Goal: Task Accomplishment & Management: Manage account settings

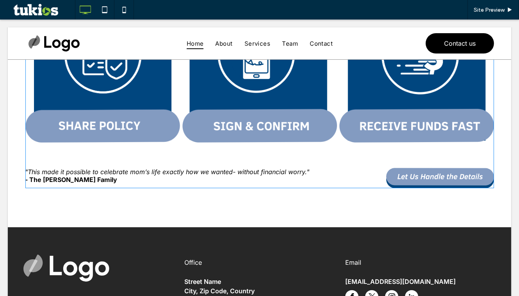
scroll to position [425, 0]
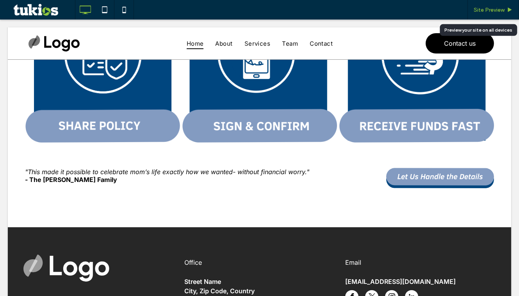
click at [483, 12] on span "Site Preview" at bounding box center [488, 10] width 31 height 7
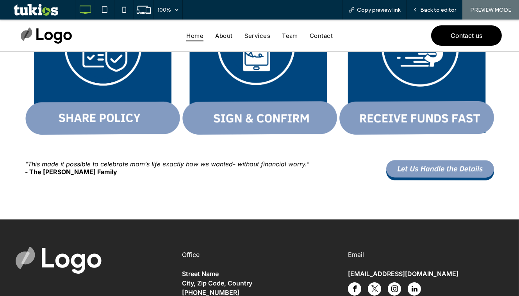
click at [423, 166] on img "contact C&J Financial" at bounding box center [440, 170] width 108 height 20
click at [444, 168] on img "contact C&J Financial" at bounding box center [440, 170] width 108 height 20
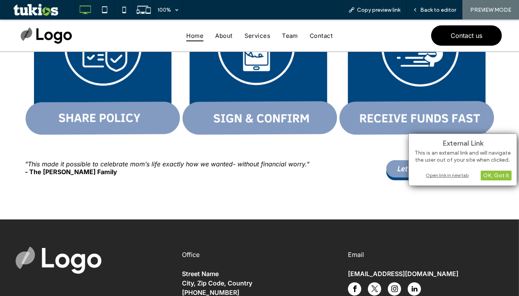
click at [453, 174] on div "Open link in new tab" at bounding box center [463, 175] width 98 height 8
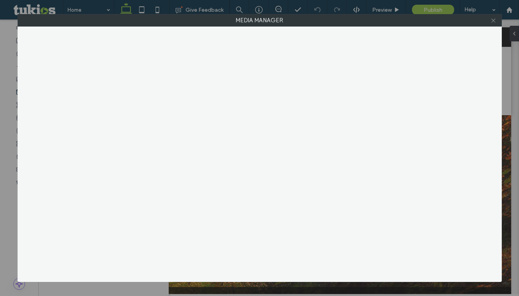
click at [493, 21] on icon at bounding box center [493, 21] width 6 height 6
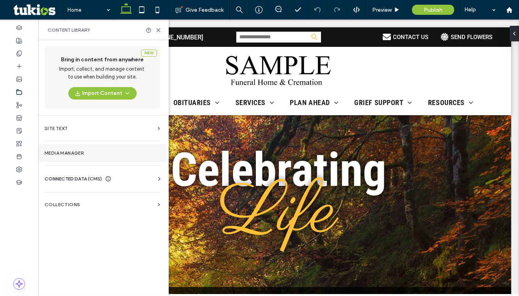
click at [82, 150] on label "Media Manager" at bounding box center [101, 152] width 115 height 5
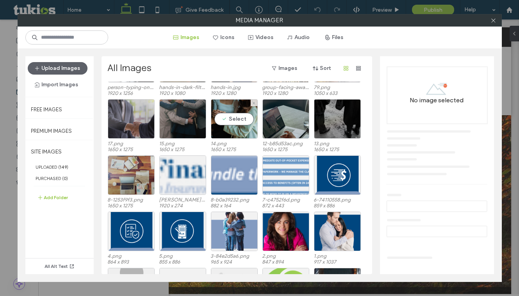
scroll to position [142, 0]
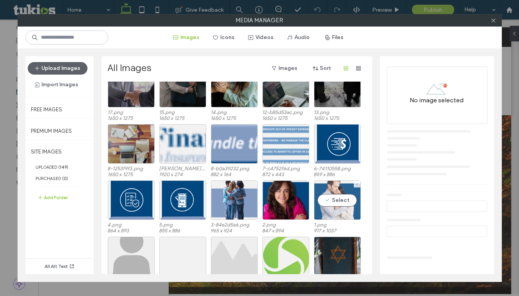
click at [330, 194] on div "Select" at bounding box center [337, 199] width 47 height 39
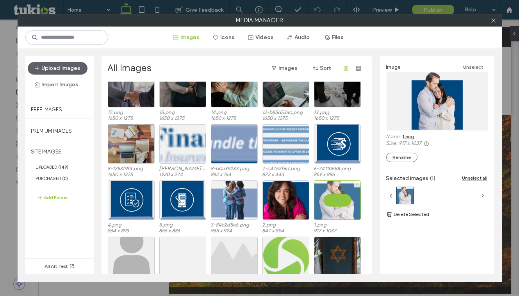
click at [330, 202] on div at bounding box center [337, 199] width 47 height 39
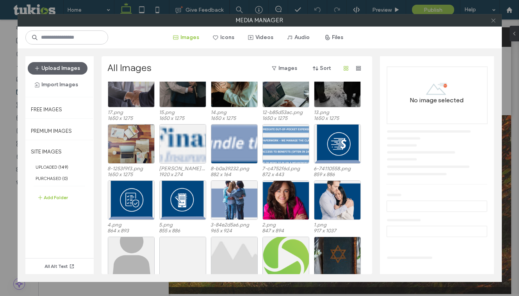
click at [493, 20] on use at bounding box center [493, 20] width 4 height 4
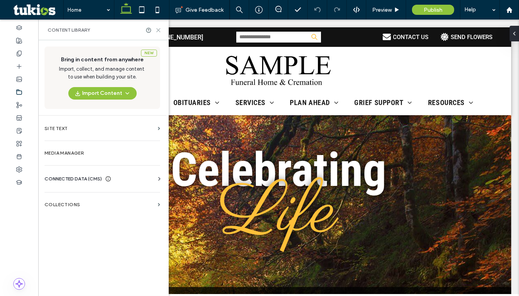
click at [160, 27] on icon at bounding box center [158, 30] width 6 height 6
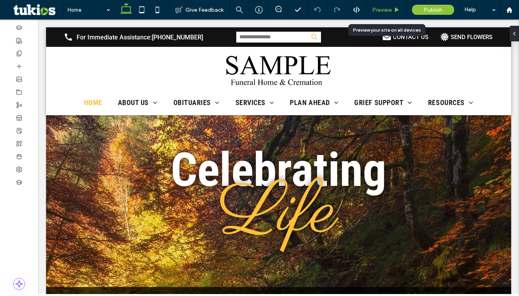
click at [396, 11] on use at bounding box center [397, 9] width 4 height 4
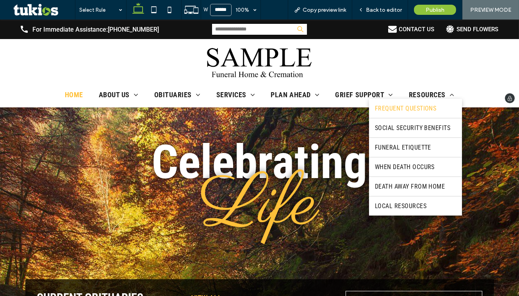
click at [414, 110] on span "Frequent Questions" at bounding box center [406, 108] width 62 height 7
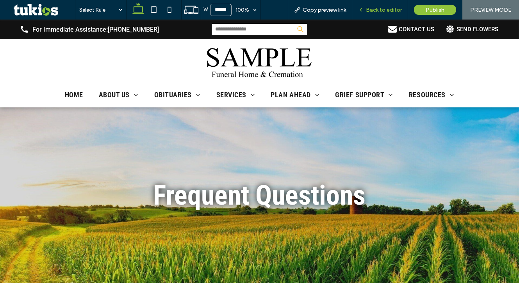
drag, startPoint x: 387, startPoint y: 9, endPoint x: 369, endPoint y: 14, distance: 19.1
click at [387, 9] on span "Back to editor" at bounding box center [384, 10] width 36 height 7
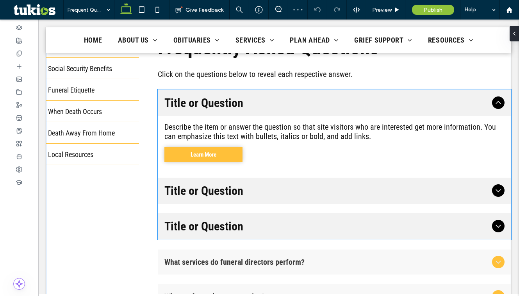
scroll to position [213, 0]
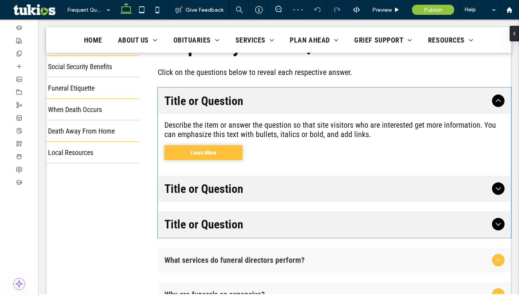
click at [261, 178] on div "Title or Question" at bounding box center [334, 189] width 352 height 26
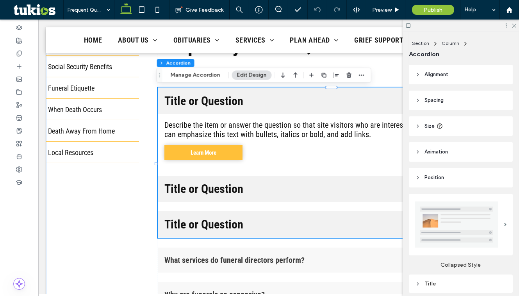
click at [252, 164] on div "Describe the item or answer the question so that site visitors who are interest…" at bounding box center [334, 140] width 352 height 52
click at [346, 73] on icon "button" at bounding box center [349, 75] width 6 height 6
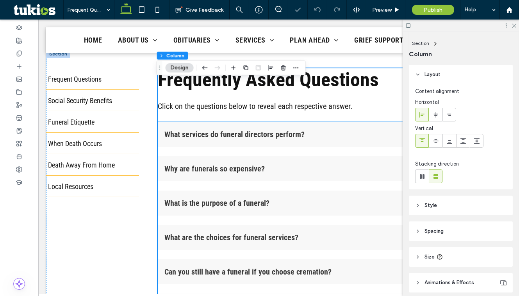
scroll to position [142, 0]
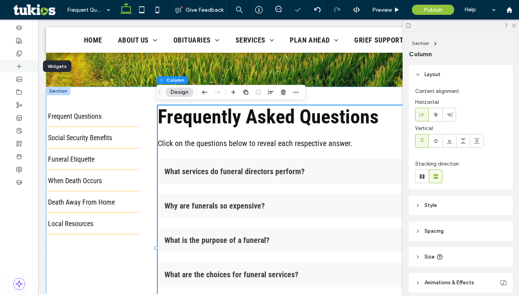
click at [10, 67] on div at bounding box center [19, 66] width 38 height 13
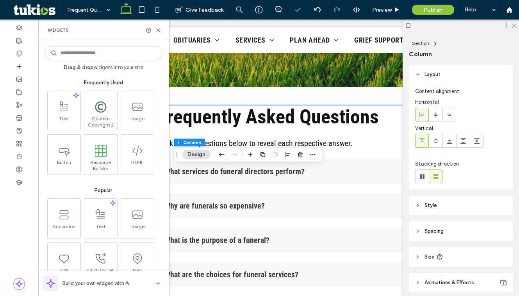
click at [96, 56] on input at bounding box center [103, 53] width 118 height 14
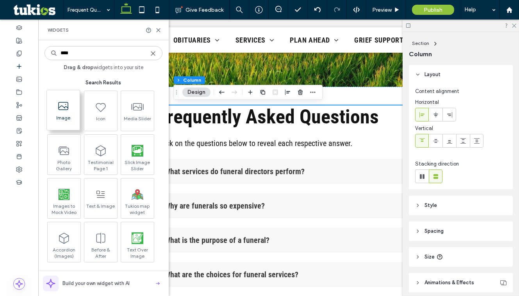
type input "****"
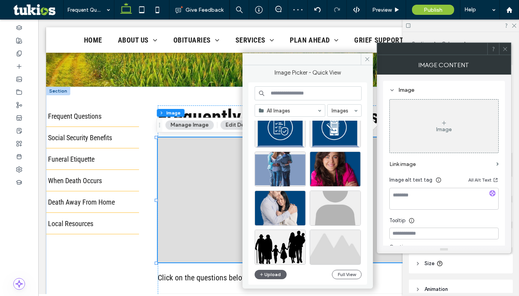
scroll to position [413, 0]
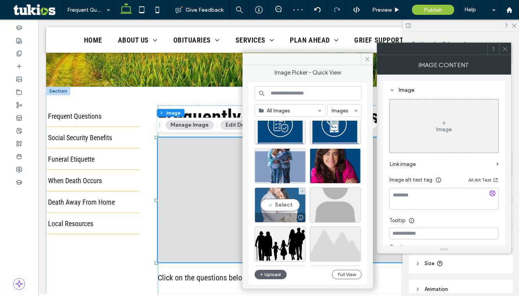
click at [285, 204] on div "Select" at bounding box center [279, 204] width 51 height 35
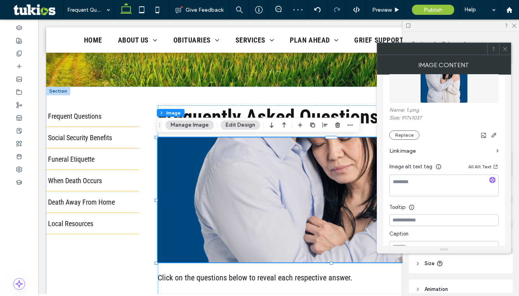
scroll to position [142, 0]
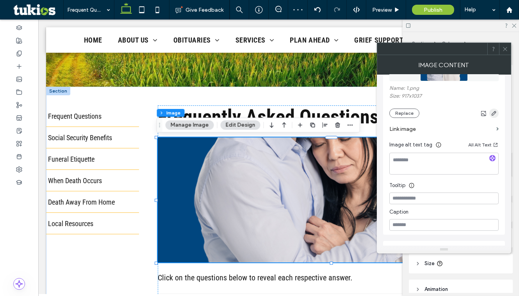
click at [493, 113] on use "button" at bounding box center [493, 113] width 5 height 5
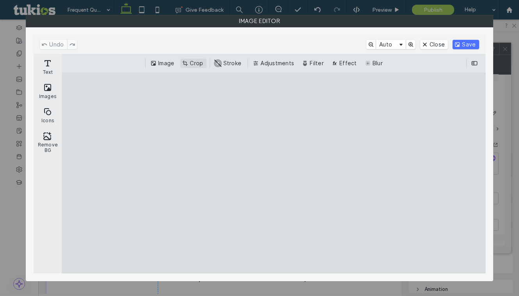
click at [192, 60] on button "Crop" at bounding box center [193, 63] width 26 height 9
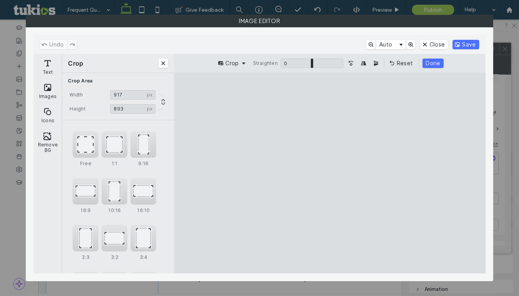
type input "***"
drag, startPoint x: 329, startPoint y: 253, endPoint x: 332, endPoint y: 231, distance: 21.7
click at [330, 173] on cesdk-canvas "Editor canvas" at bounding box center [330, 173] width 0 height 0
click at [435, 59] on button "Done" at bounding box center [432, 63] width 21 height 9
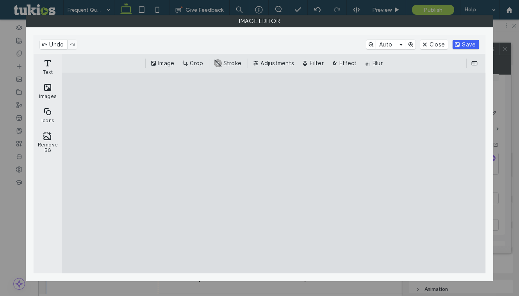
click at [464, 44] on button "Save" at bounding box center [465, 44] width 26 height 9
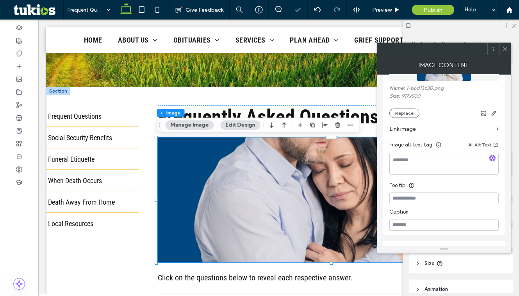
click at [504, 46] on icon at bounding box center [505, 49] width 6 height 6
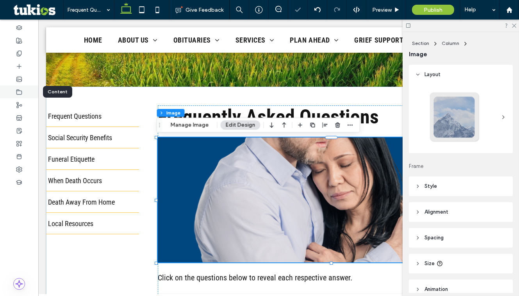
click at [21, 91] on use at bounding box center [19, 91] width 5 height 5
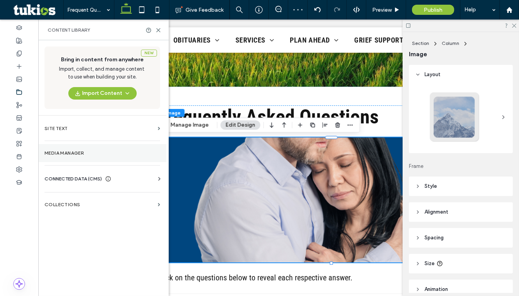
click at [66, 151] on label "Media Manager" at bounding box center [101, 152] width 115 height 5
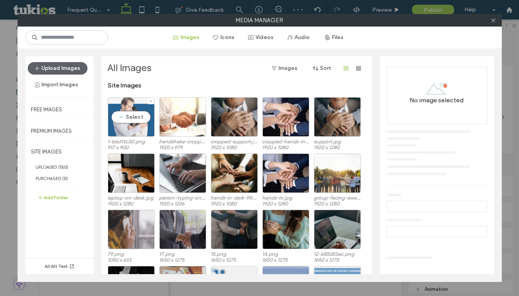
click at [130, 119] on div "Select" at bounding box center [131, 116] width 47 height 39
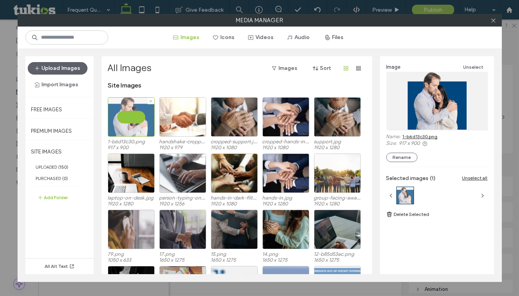
click at [128, 115] on div at bounding box center [131, 116] width 47 height 39
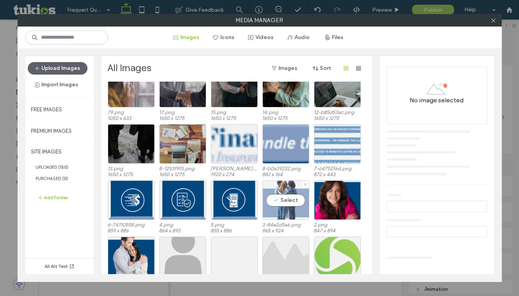
click at [281, 195] on div "Select" at bounding box center [285, 199] width 47 height 39
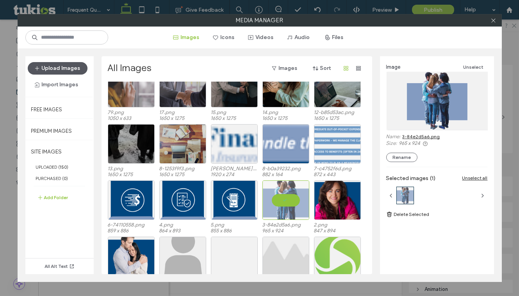
click at [72, 73] on button "Upload Images" at bounding box center [58, 68] width 60 height 12
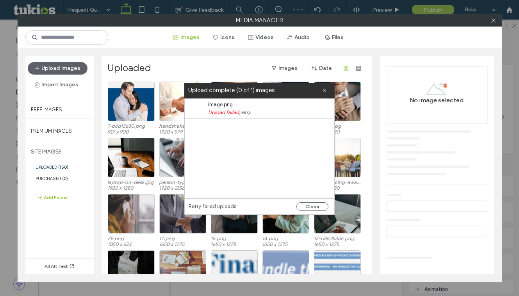
click at [243, 112] on link "retry" at bounding box center [245, 112] width 10 height 8
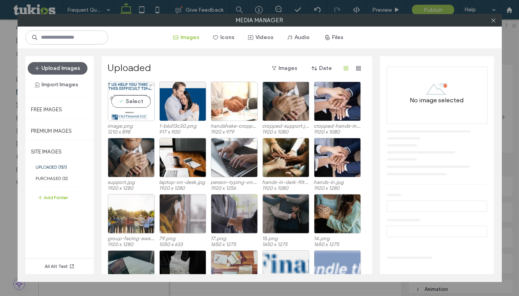
click at [125, 104] on div "Select" at bounding box center [131, 101] width 47 height 39
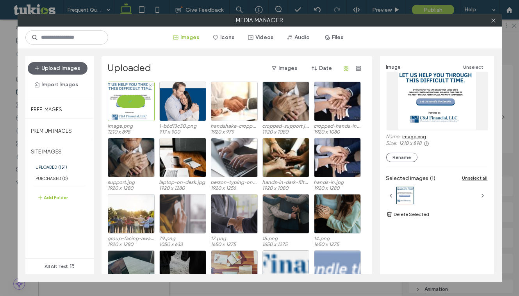
click at [140, 99] on div at bounding box center [131, 101] width 47 height 39
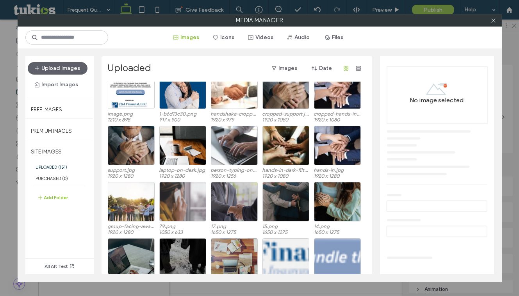
scroll to position [32, 0]
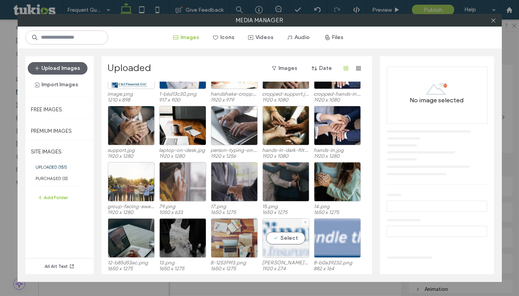
click at [288, 240] on div "Select" at bounding box center [285, 237] width 47 height 39
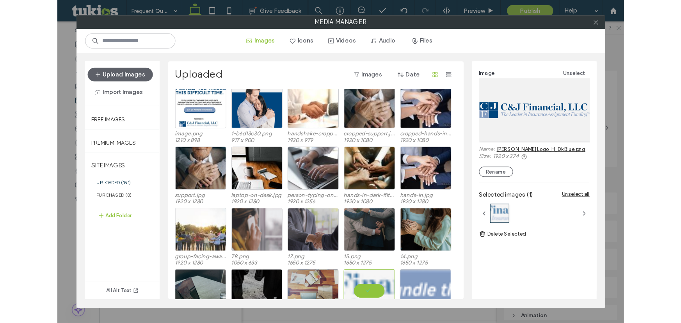
scroll to position [0, 0]
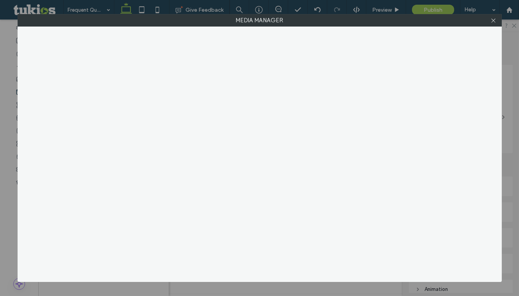
click at [124, 94] on div at bounding box center [260, 154] width 484 height 255
click at [495, 21] on icon at bounding box center [493, 21] width 6 height 6
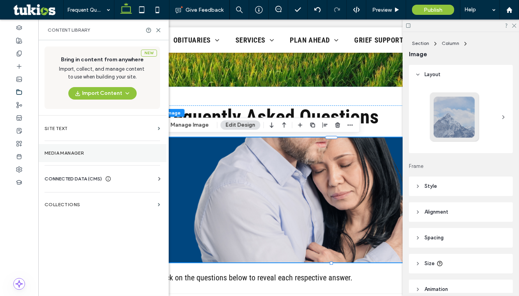
click at [64, 149] on section "Media Manager" at bounding box center [102, 153] width 128 height 18
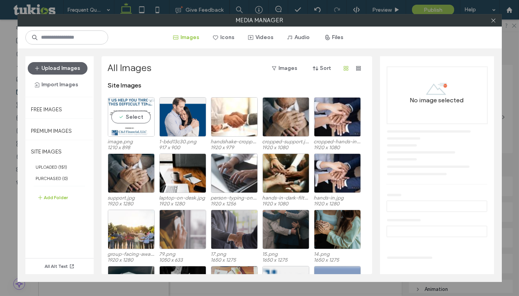
click at [133, 123] on div "Select" at bounding box center [131, 116] width 47 height 39
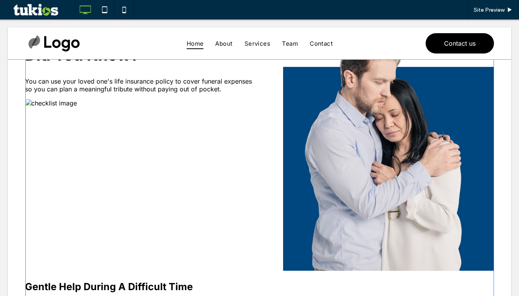
scroll to position [71, 0]
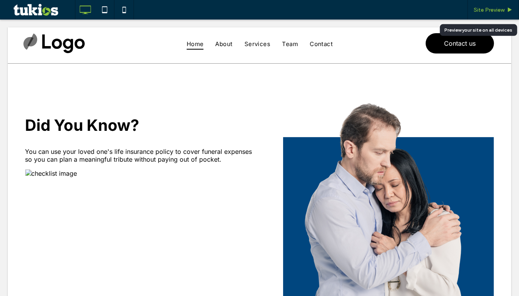
click at [483, 7] on span "Site Preview" at bounding box center [488, 10] width 31 height 7
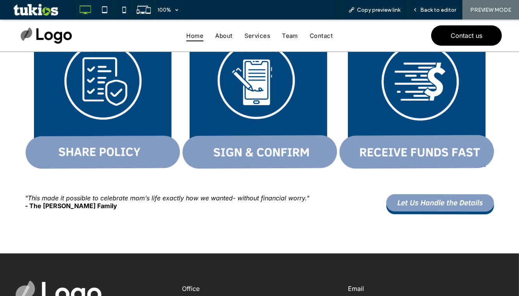
scroll to position [425, 0]
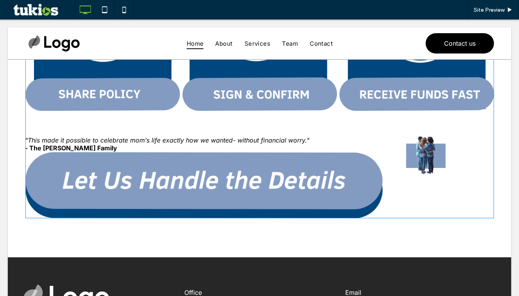
scroll to position [500, 0]
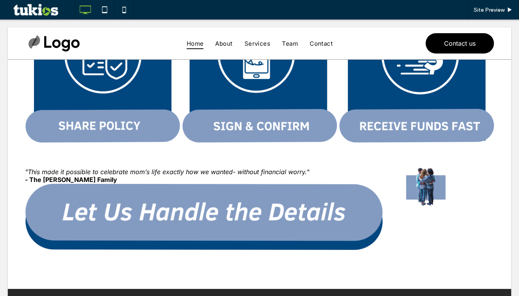
scroll to position [425, 0]
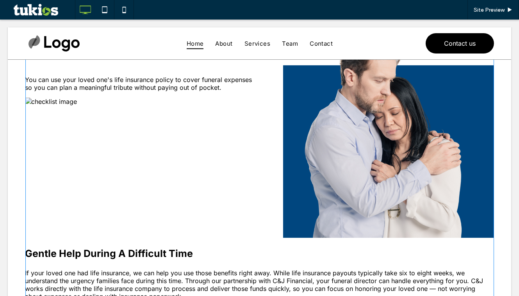
scroll to position [71, 0]
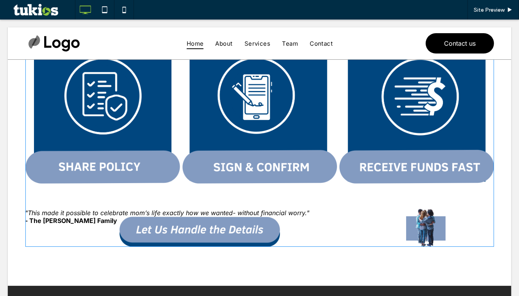
scroll to position [425, 0]
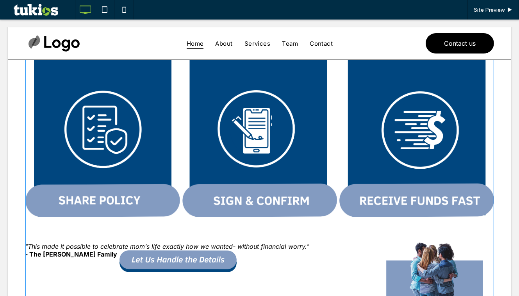
scroll to position [355, 0]
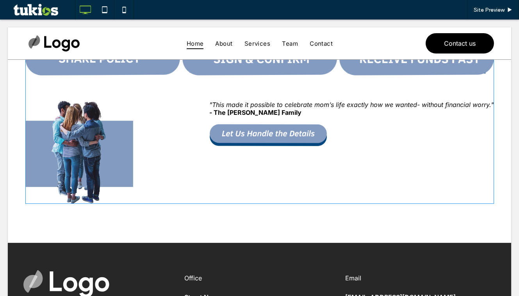
scroll to position [496, 0]
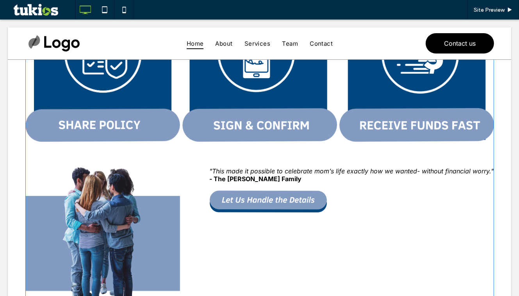
scroll to position [425, 0]
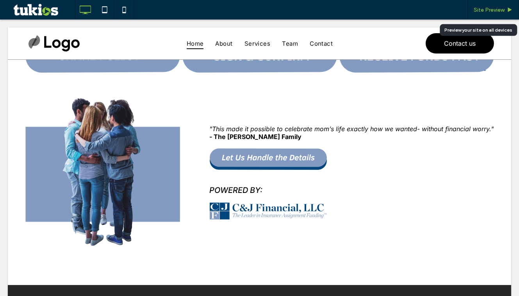
click at [494, 7] on span "Site Preview" at bounding box center [488, 10] width 31 height 7
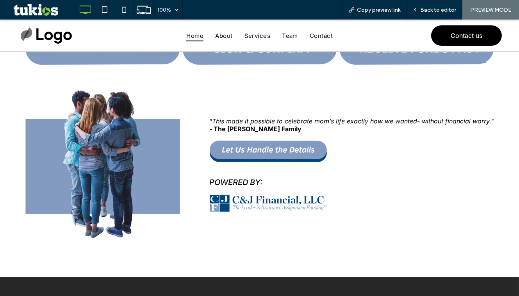
click at [275, 149] on img "contact C&J Financial" at bounding box center [268, 151] width 117 height 22
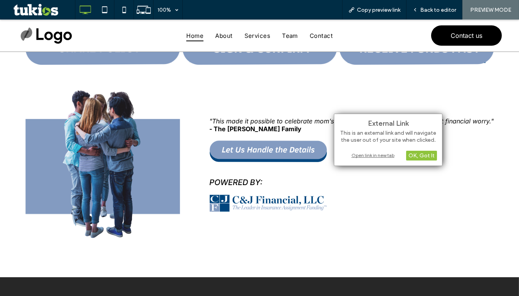
click at [364, 157] on div "Open link in new tab" at bounding box center [388, 155] width 98 height 8
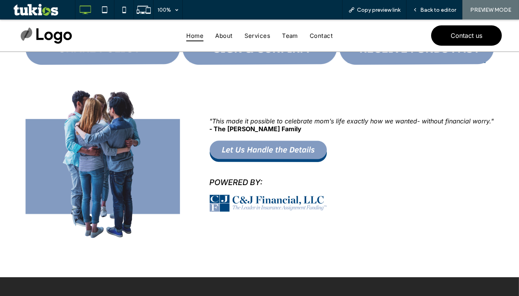
click at [240, 180] on p "Powered By:" at bounding box center [352, 182] width 284 height 9
click at [242, 195] on img at bounding box center [268, 203] width 117 height 17
click at [245, 169] on div ""This made it possible to celebrate mom’s life exactly how we wanted- without f…" at bounding box center [352, 164] width 284 height 95
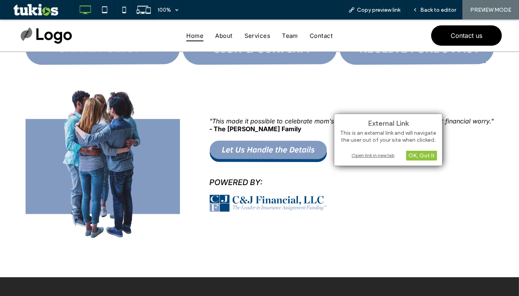
click at [360, 179] on p "Powered By:" at bounding box center [352, 182] width 284 height 9
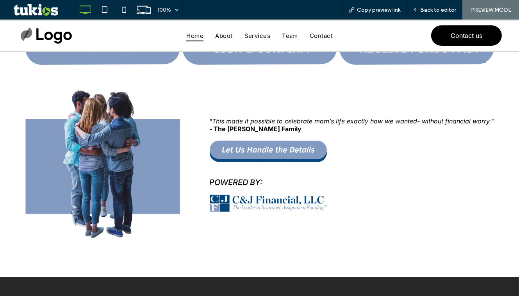
click at [297, 126] on div ""This made it possible to celebrate mom’s life exactly how we wanted- without f…" at bounding box center [352, 164] width 284 height 95
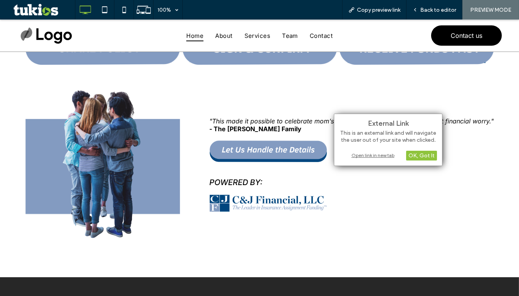
click at [339, 200] on div ""This made it possible to celebrate mom’s life exactly how we wanted- without f…" at bounding box center [352, 164] width 284 height 95
click at [350, 208] on div ""This made it possible to celebrate mom’s life exactly how we wanted- without f…" at bounding box center [259, 164] width 468 height 148
click at [413, 156] on div "OK, Got It" at bounding box center [421, 156] width 31 height 10
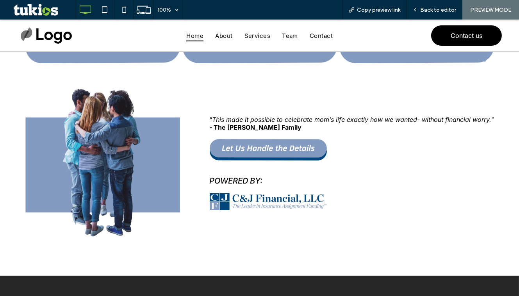
scroll to position [496, 0]
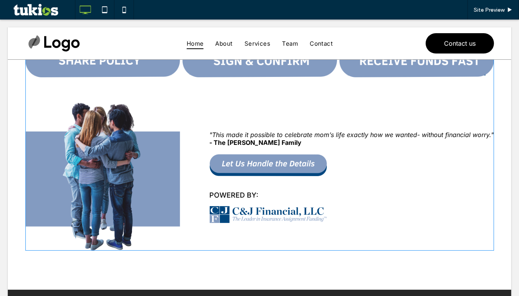
scroll to position [496, 0]
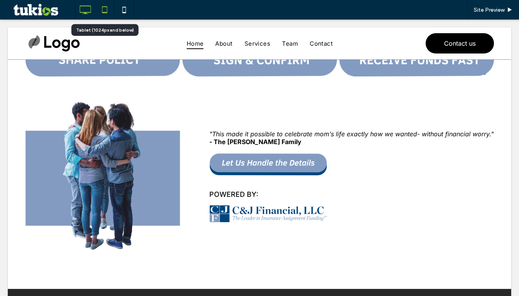
click at [104, 9] on icon at bounding box center [105, 10] width 16 height 16
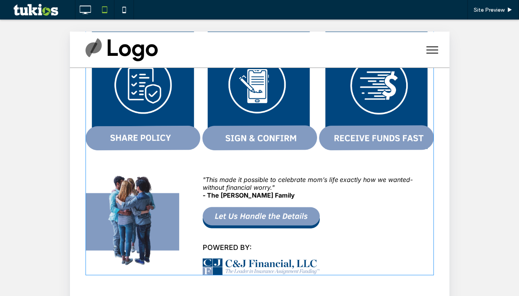
scroll to position [343, 0]
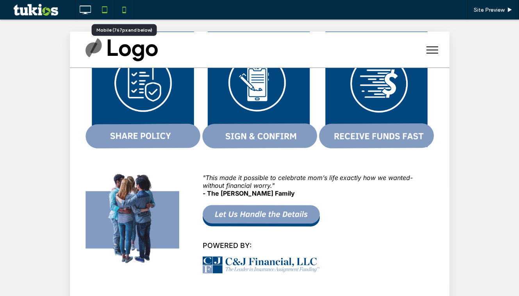
click at [124, 8] on icon at bounding box center [124, 10] width 16 height 16
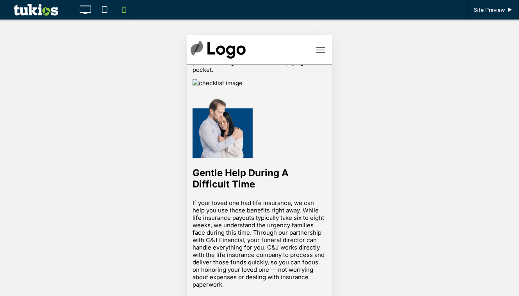
scroll to position [57, 0]
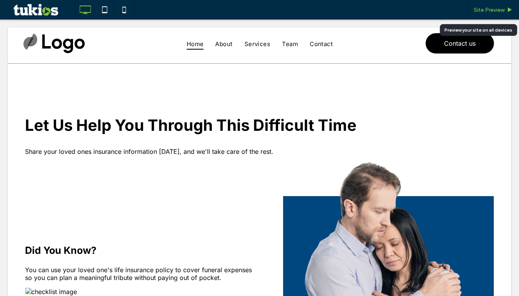
click at [500, 9] on span "Site Preview" at bounding box center [488, 10] width 31 height 7
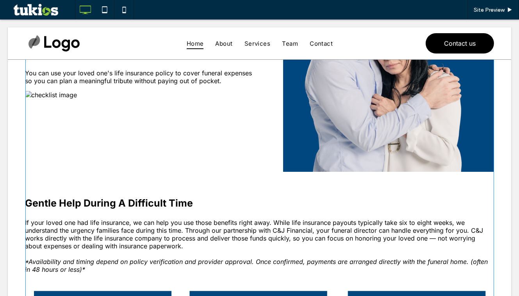
scroll to position [213, 0]
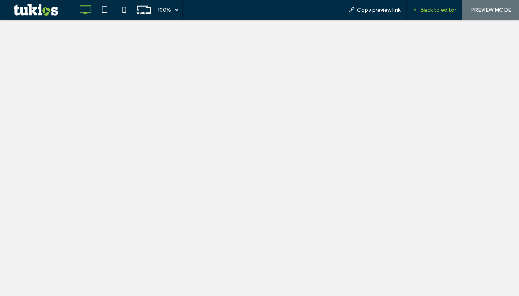
click at [430, 8] on span "Back to editor" at bounding box center [438, 10] width 36 height 7
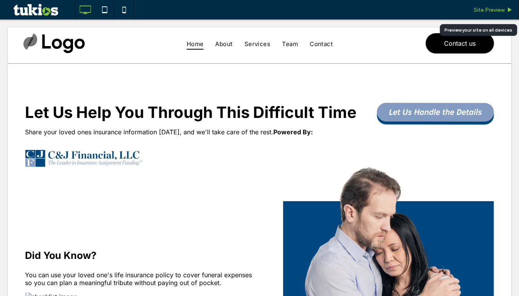
click at [476, 12] on span "Site Preview" at bounding box center [488, 10] width 31 height 7
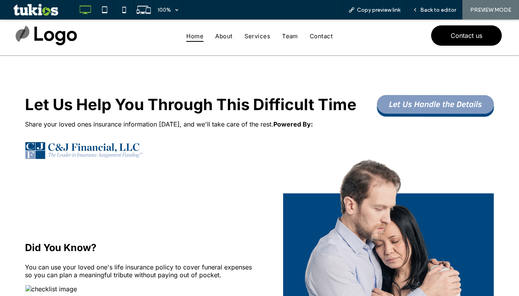
click at [423, 105] on img "contact C&J Financial" at bounding box center [434, 106] width 117 height 22
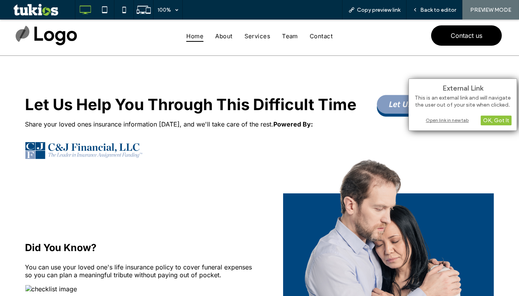
click at [428, 118] on div "Open link in new tab" at bounding box center [463, 120] width 98 height 8
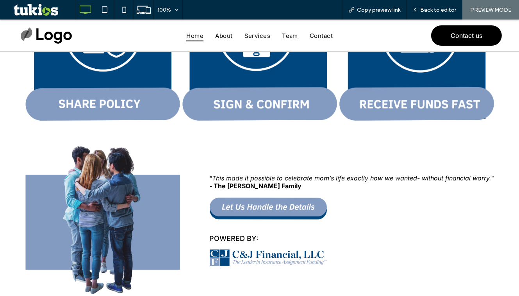
scroll to position [567, 0]
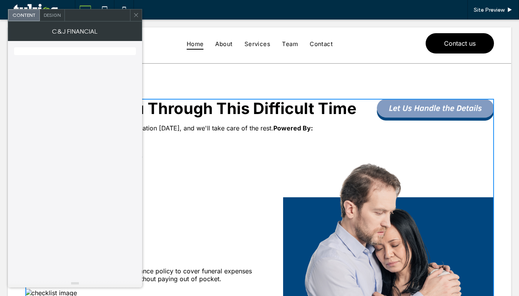
click at [137, 18] on span at bounding box center [136, 15] width 6 height 12
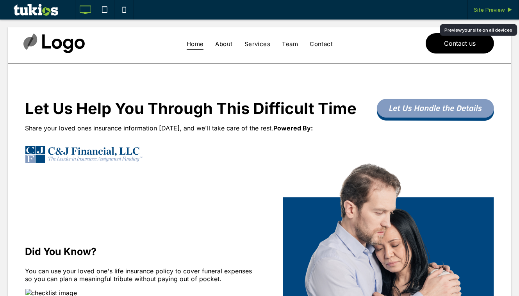
click at [490, 8] on span "Site Preview" at bounding box center [488, 10] width 31 height 7
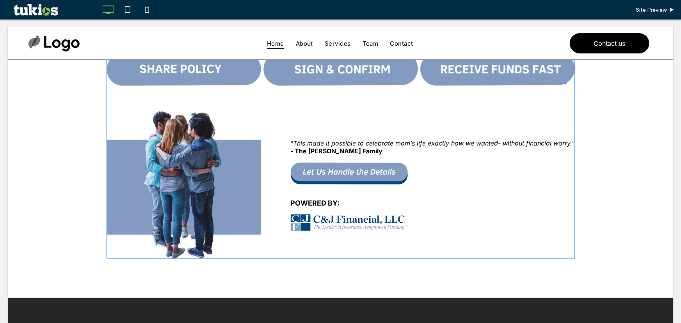
scroll to position [567, 0]
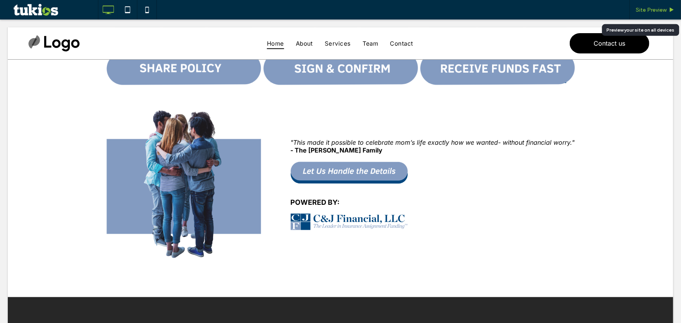
click at [645, 10] on span "Site Preview" at bounding box center [651, 10] width 31 height 7
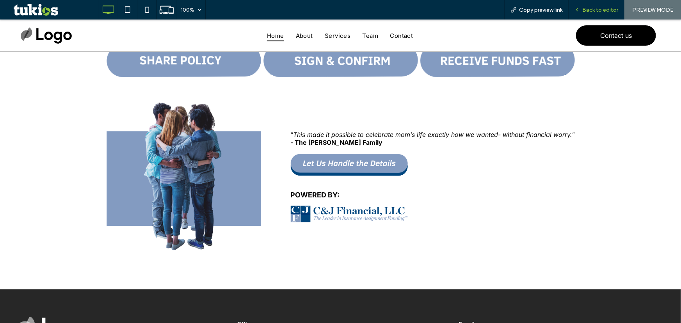
click at [591, 12] on span "Back to editor" at bounding box center [600, 10] width 36 height 7
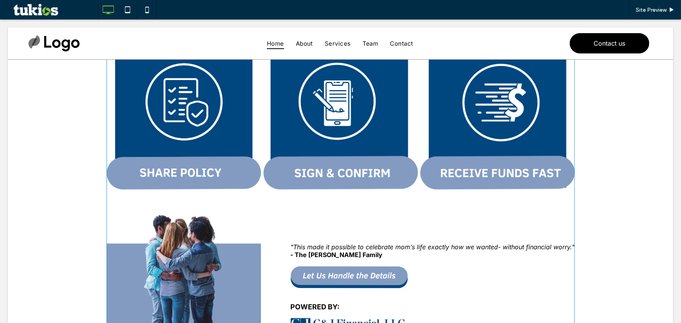
scroll to position [425, 0]
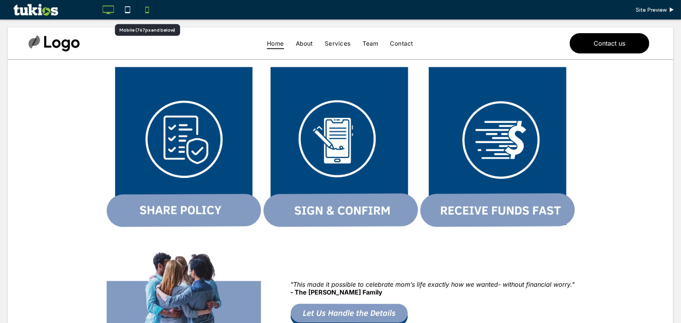
click at [148, 9] on use at bounding box center [147, 10] width 4 height 6
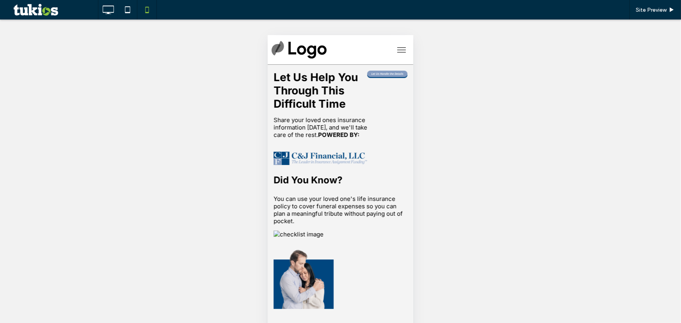
scroll to position [0, 0]
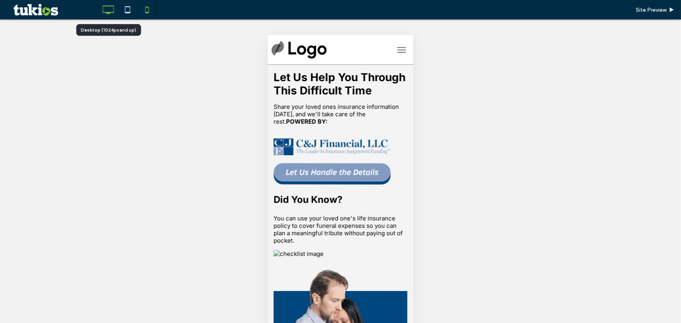
click at [106, 5] on use at bounding box center [108, 9] width 11 height 9
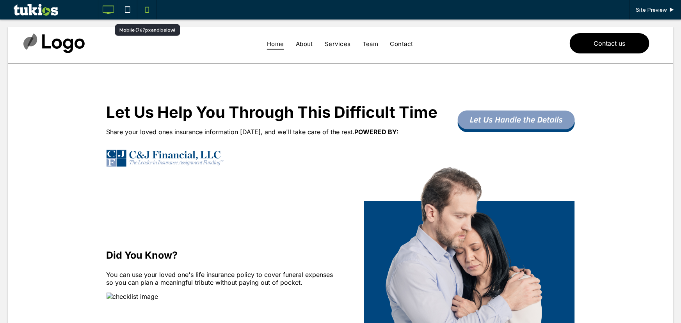
click at [148, 8] on use at bounding box center [147, 10] width 4 height 6
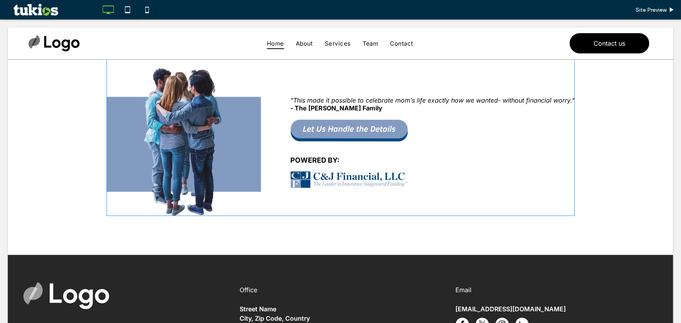
scroll to position [567, 0]
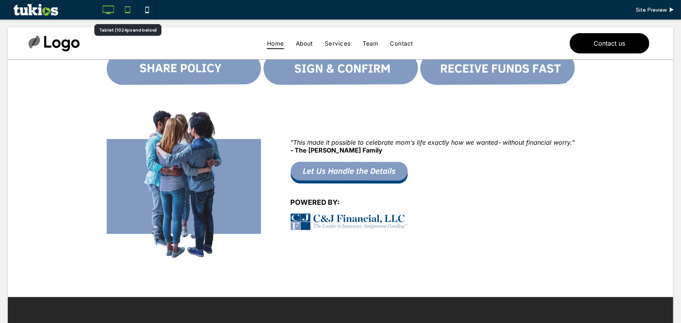
click at [128, 7] on icon at bounding box center [128, 10] width 16 height 16
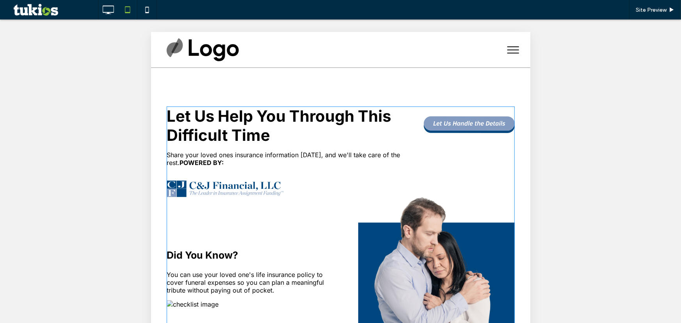
scroll to position [0, 0]
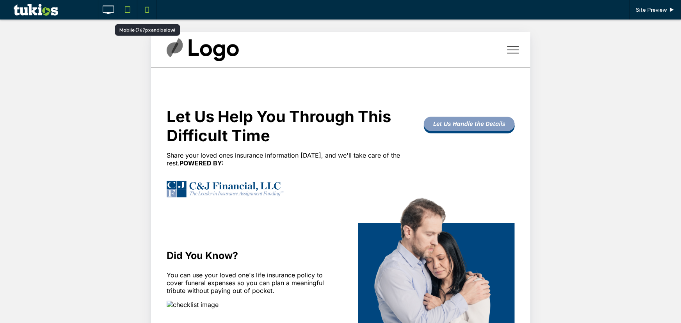
click at [142, 11] on icon at bounding box center [147, 10] width 16 height 16
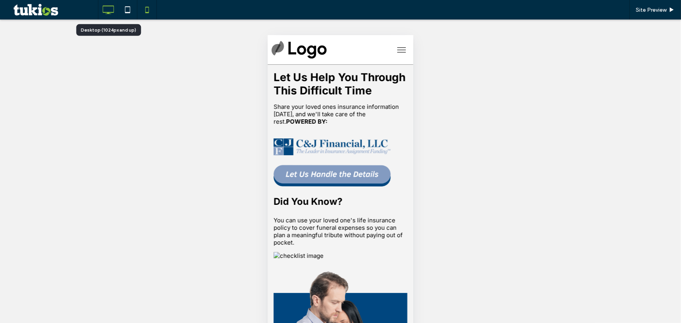
click at [113, 14] on icon at bounding box center [108, 10] width 16 height 16
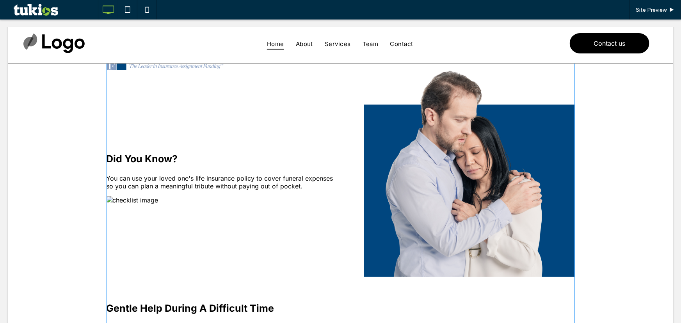
scroll to position [142, 0]
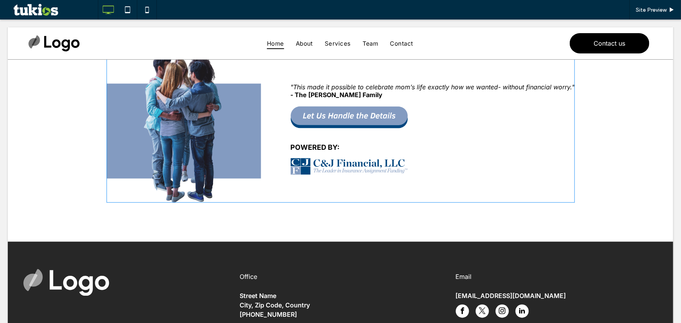
scroll to position [567, 0]
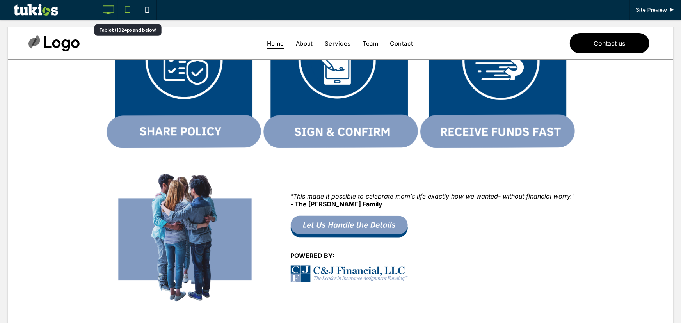
click at [136, 13] on div at bounding box center [127, 10] width 19 height 16
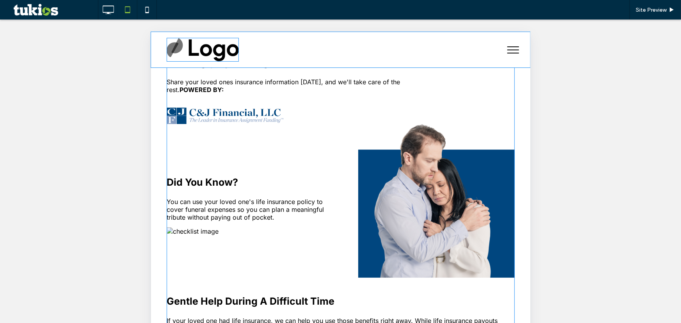
scroll to position [71, 0]
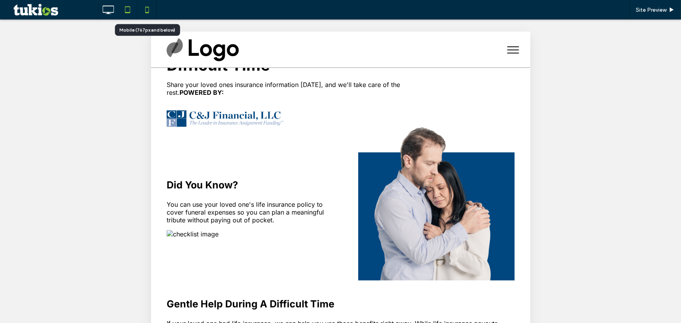
click at [149, 13] on icon at bounding box center [147, 10] width 16 height 16
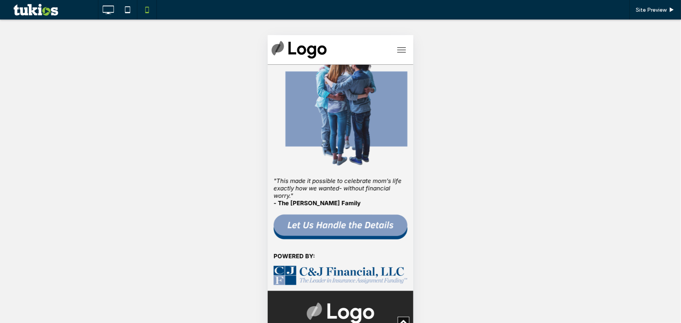
scroll to position [638, 0]
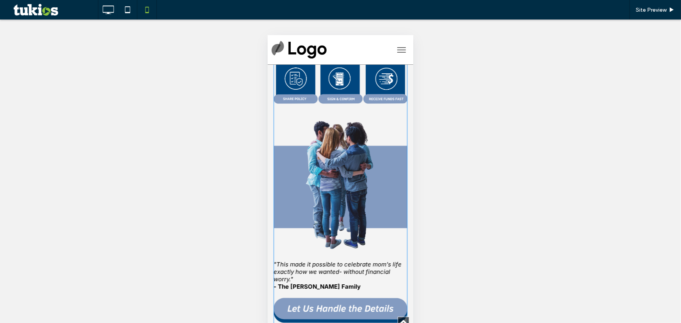
scroll to position [496, 0]
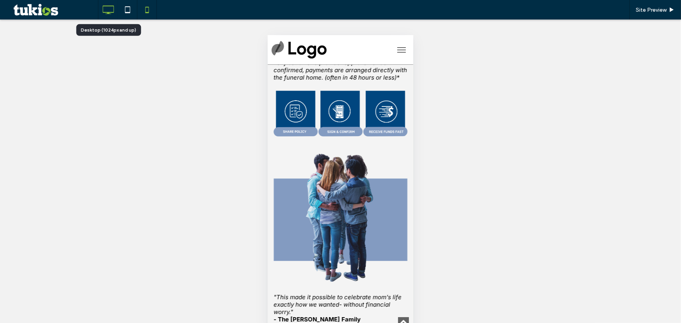
click at [110, 11] on icon at bounding box center [108, 10] width 16 height 16
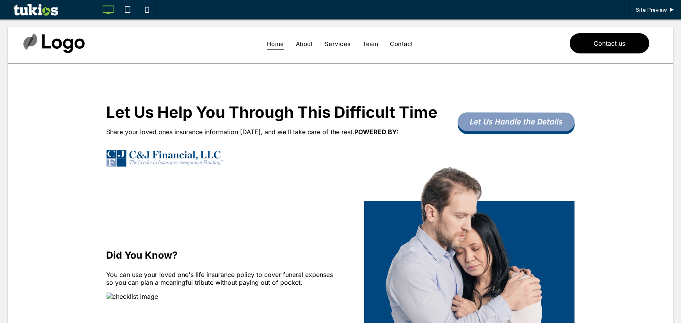
scroll to position [0, 0]
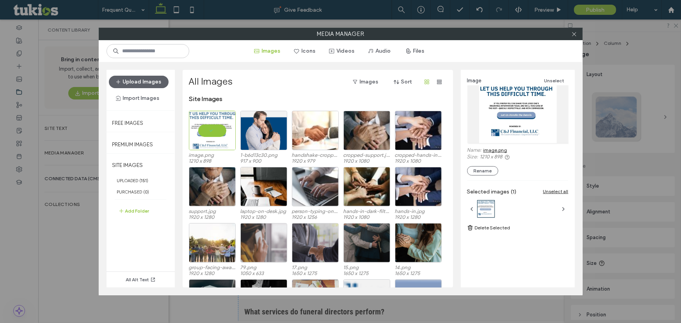
drag, startPoint x: 571, startPoint y: 34, endPoint x: 567, endPoint y: 32, distance: 4.7
click at [572, 34] on icon at bounding box center [574, 34] width 6 height 6
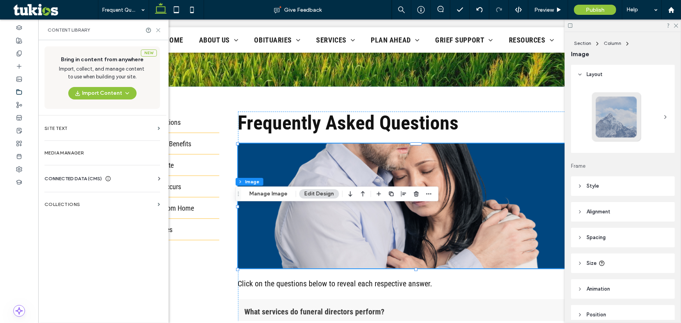
click at [156, 31] on use at bounding box center [158, 30] width 4 height 4
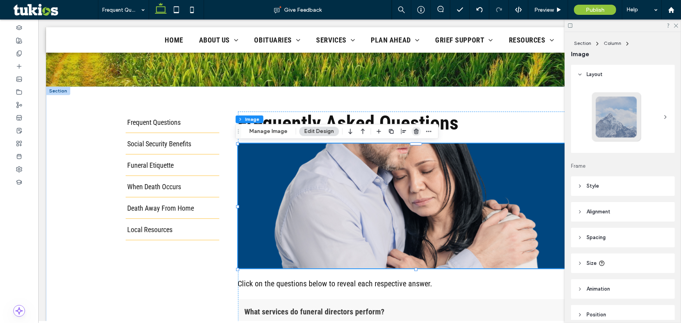
drag, startPoint x: 413, startPoint y: 133, endPoint x: 372, endPoint y: 115, distance: 45.1
click at [414, 133] on use "button" at bounding box center [416, 131] width 5 height 5
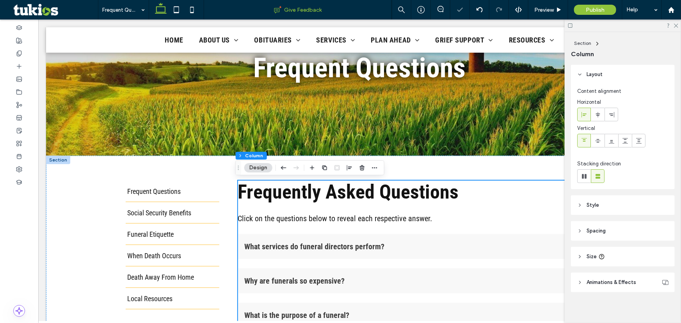
scroll to position [71, 0]
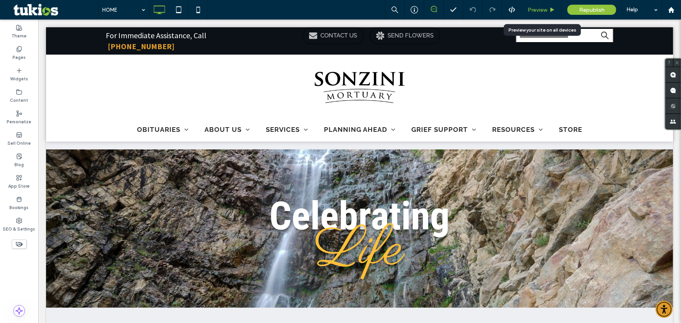
click at [539, 8] on span "Preview" at bounding box center [537, 10] width 20 height 7
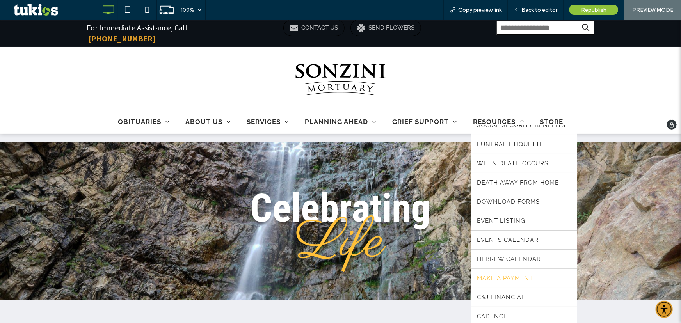
scroll to position [32, 0]
click at [491, 291] on span "C&J FINANCIAL" at bounding box center [501, 294] width 48 height 7
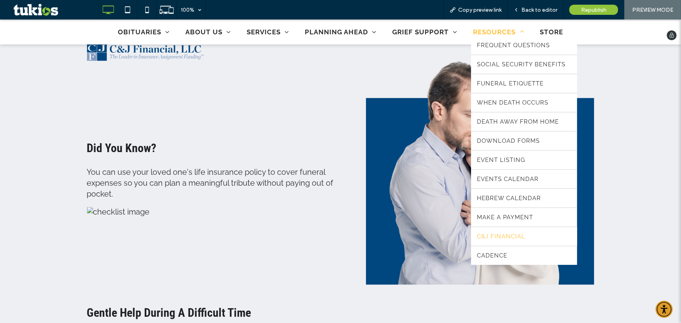
scroll to position [355, 0]
click at [486, 233] on span "C&J FINANCIAL" at bounding box center [501, 236] width 48 height 7
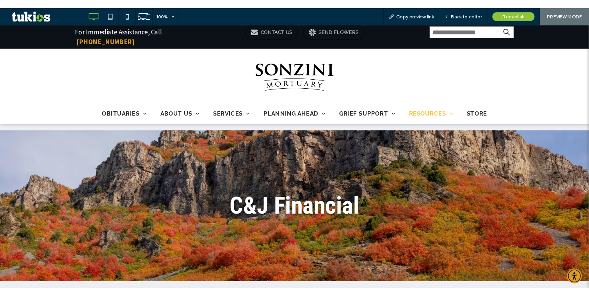
scroll to position [0, 0]
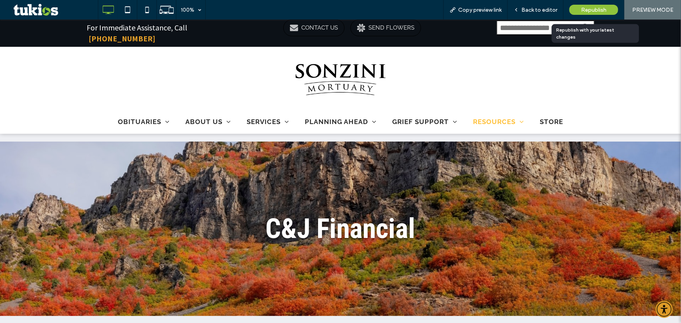
click at [591, 8] on span "Republish" at bounding box center [593, 10] width 25 height 7
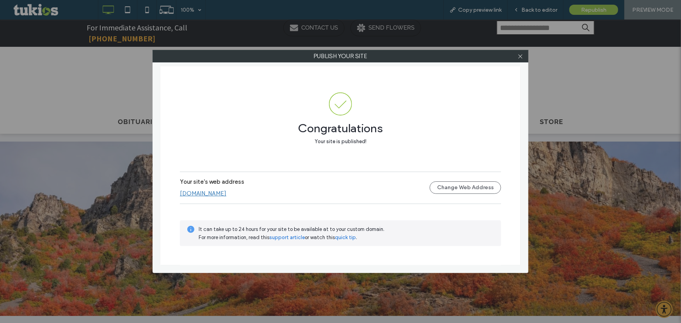
click at [215, 195] on link "www.sonzinimortuary.com" at bounding box center [203, 193] width 46 height 7
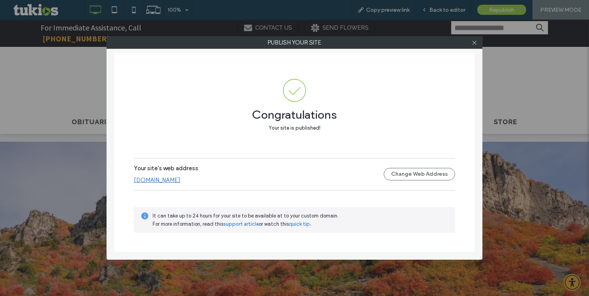
click at [470, 40] on div at bounding box center [474, 43] width 12 height 12
click at [474, 43] on use at bounding box center [474, 43] width 4 height 4
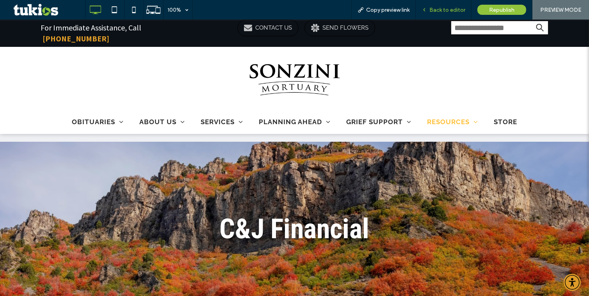
click at [456, 10] on span "Back to editor" at bounding box center [447, 10] width 36 height 7
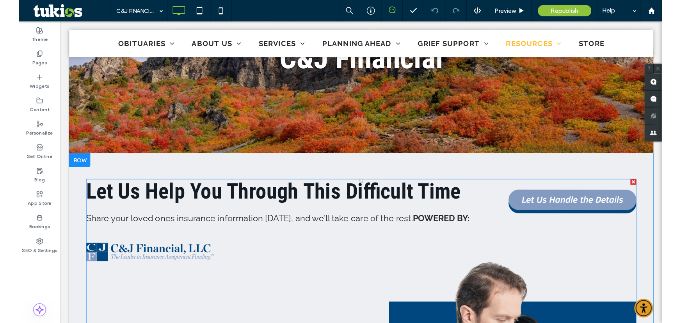
scroll to position [213, 0]
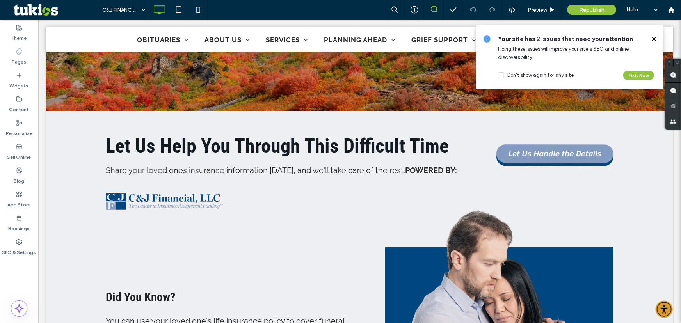
click at [653, 40] on icon at bounding box center [654, 39] width 6 height 6
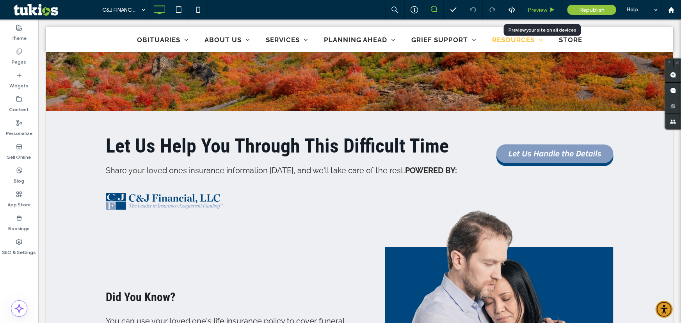
click at [539, 10] on span "Preview" at bounding box center [537, 10] width 20 height 7
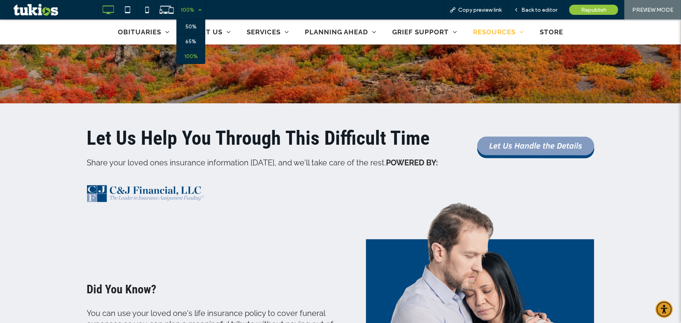
click at [187, 9] on div "100%" at bounding box center [187, 10] width 22 height 20
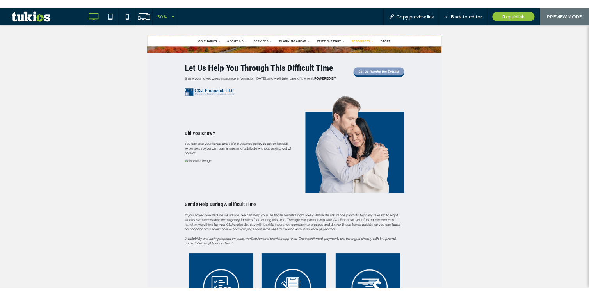
scroll to position [115, 0]
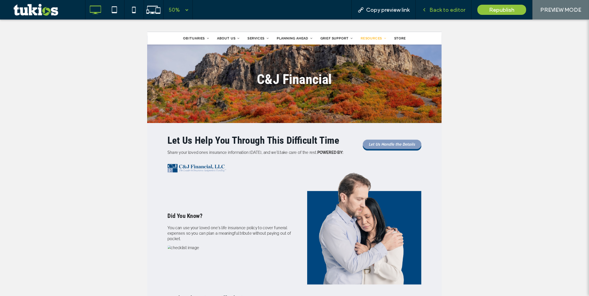
click at [440, 11] on span "Back to editor" at bounding box center [447, 10] width 36 height 7
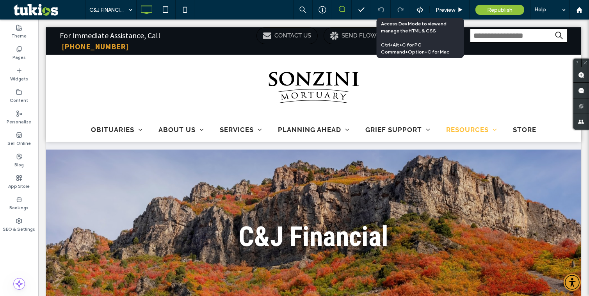
click at [421, 10] on icon at bounding box center [419, 9] width 7 height 7
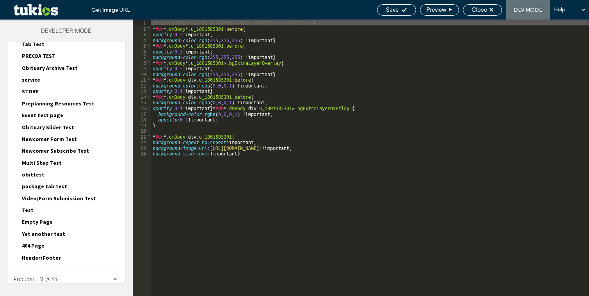
scroll to position [688, 0]
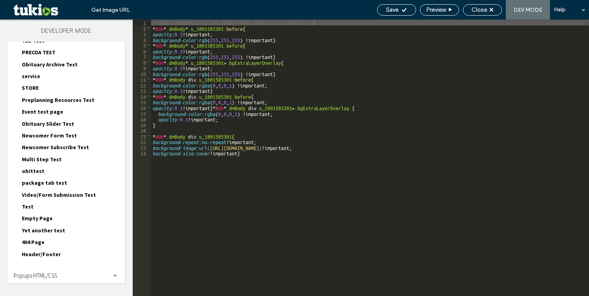
click at [42, 250] on span "Header/Footer" at bounding box center [41, 253] width 39 height 7
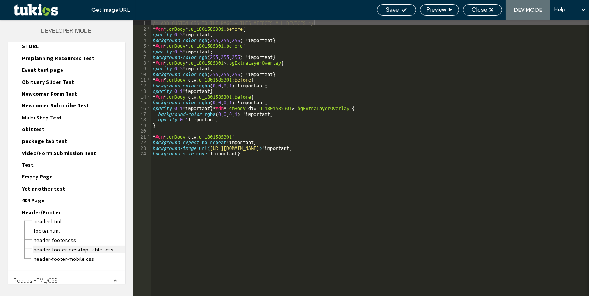
scroll to position [733, 0]
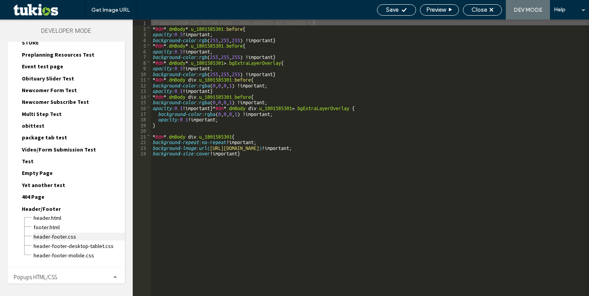
click at [49, 233] on span "header-footer.css" at bounding box center [79, 237] width 92 height 8
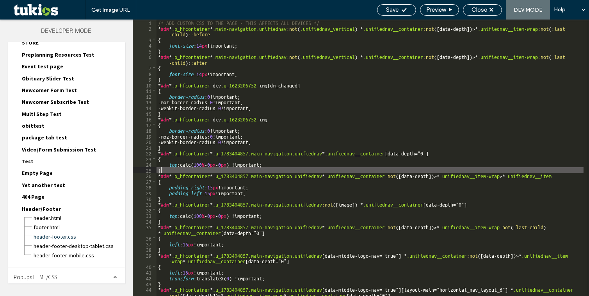
click at [188, 167] on div "/* ADD CUSTOM CSS TO THE PAGE - THIS AFFECTS ALL DEVICES */ * #dm * .p_hfcontai…" at bounding box center [369, 164] width 427 height 288
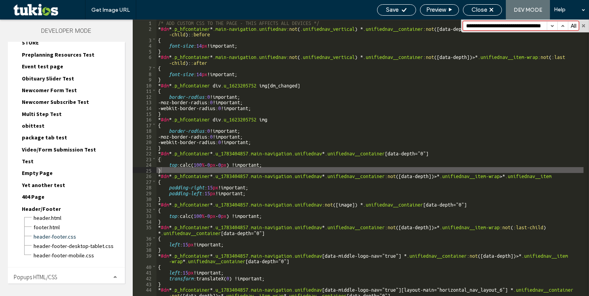
scroll to position [0, 23]
type input "**********"
click at [33, 293] on span "Site HTML/CSS" at bounding box center [30, 296] width 33 height 7
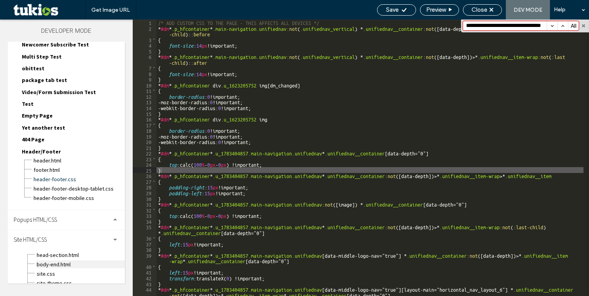
scroll to position [792, 0]
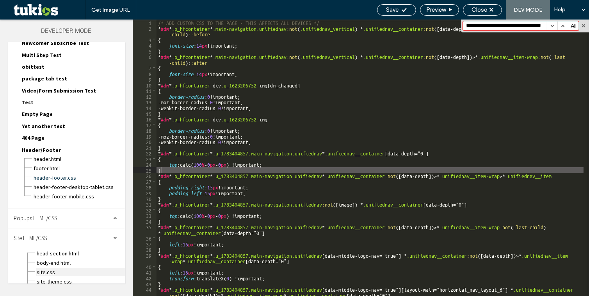
click at [48, 268] on span "site.css" at bounding box center [80, 272] width 89 height 8
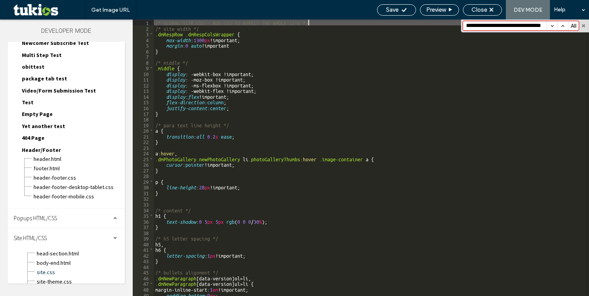
click at [214, 181] on div "/* GLOBAL SITE CSS - ADD CSS TO AFFECT THE WHOLE SITE */ /* site width */ .dmRe…" at bounding box center [369, 164] width 430 height 288
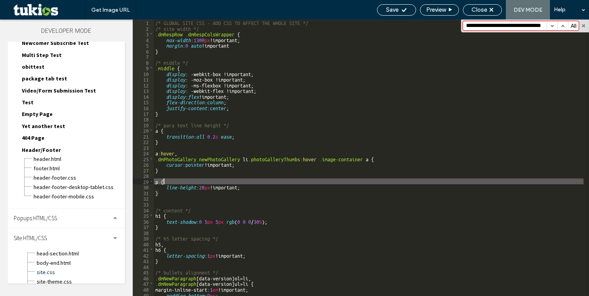
scroll to position [0, 23]
click at [551, 25] on button "button" at bounding box center [552, 25] width 11 height 9
click at [50, 277] on span "site-theme.css" at bounding box center [80, 281] width 89 height 8
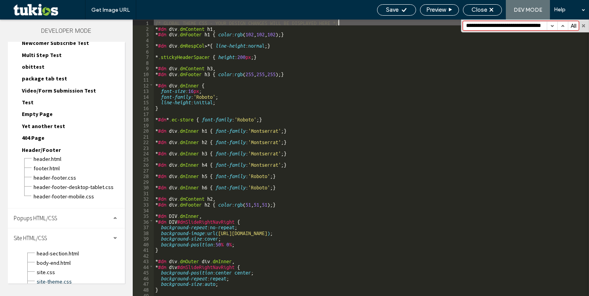
click at [192, 195] on div "/* GLOBAL THEME CSS - YOUR DESIGN CHANGES WILL BE DISPLAYED HERE */ * #dm div .…" at bounding box center [369, 164] width 430 height 288
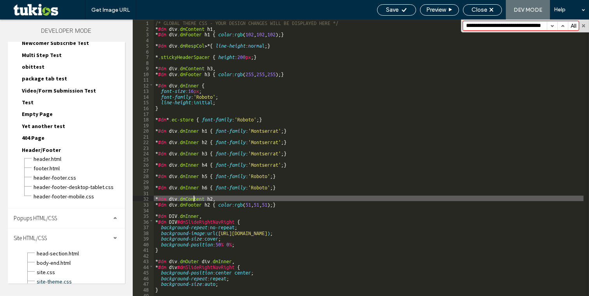
scroll to position [0, 23]
click at [549, 24] on button "button" at bounding box center [552, 25] width 11 height 9
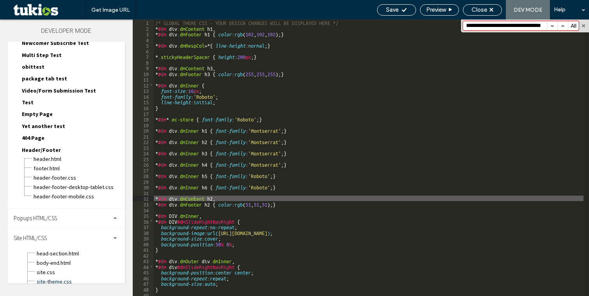
click at [49, 287] on span "site-desktop.css" at bounding box center [80, 291] width 89 height 8
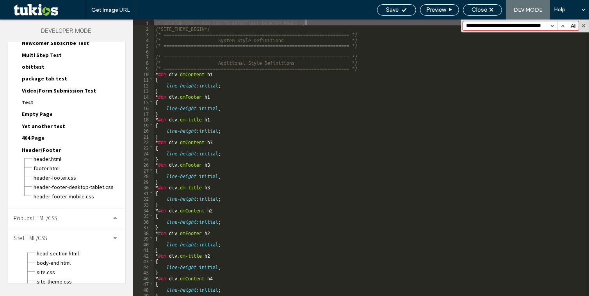
click at [271, 192] on div "/* DESKTOP CSS - ADD CSS TO AFFECT ALL DESKTOP PAGES */ /*SITE_THEME_BEGIN*/ /*…" at bounding box center [369, 164] width 430 height 288
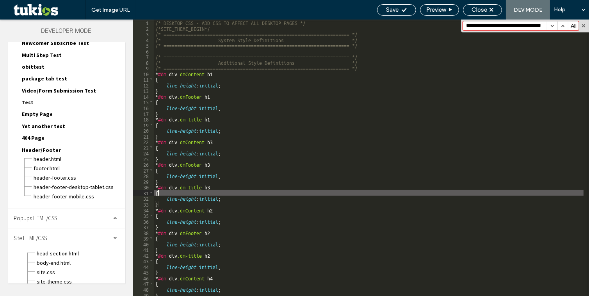
click at [551, 27] on button "button" at bounding box center [552, 25] width 11 height 9
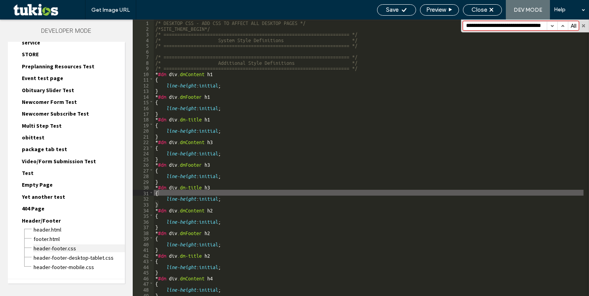
scroll to position [0, 0]
click at [53, 244] on span "header-footer.css" at bounding box center [79, 248] width 92 height 8
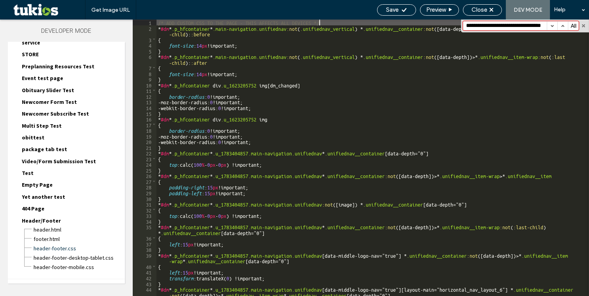
scroll to position [0, 23]
click at [550, 27] on button "button" at bounding box center [552, 25] width 11 height 9
click at [85, 254] on span "header-footer-desktop-tablet.css" at bounding box center [79, 258] width 92 height 8
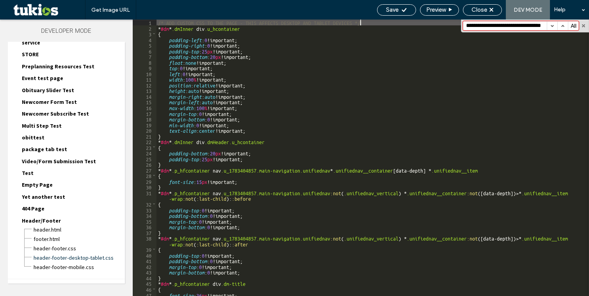
click at [550, 25] on button "button" at bounding box center [552, 25] width 11 height 9
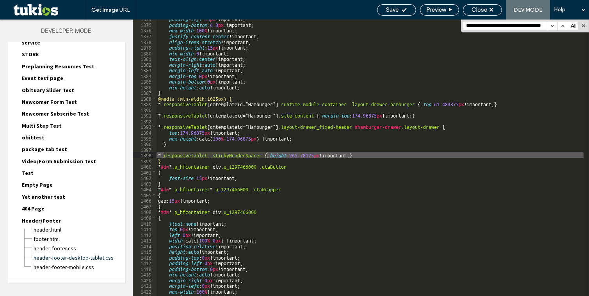
click at [550, 25] on button "button" at bounding box center [552, 25] width 11 height 9
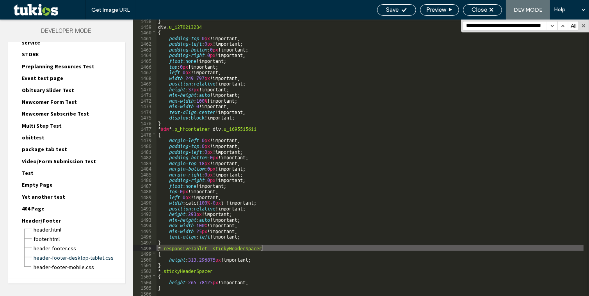
scroll to position [0, 23]
click at [551, 26] on button "button" at bounding box center [552, 25] width 11 height 9
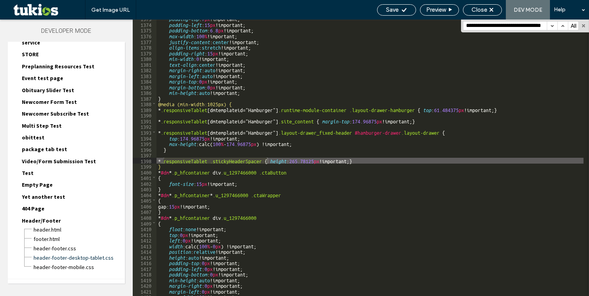
click at [551, 26] on button "button" at bounding box center [552, 25] width 11 height 9
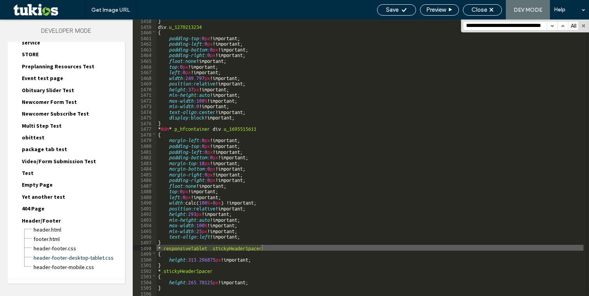
scroll to position [0, 0]
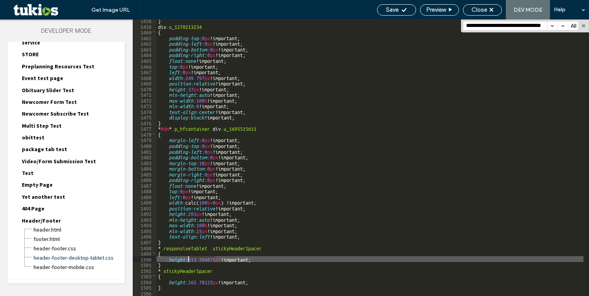
drag, startPoint x: 215, startPoint y: 257, endPoint x: 188, endPoint y: 259, distance: 27.0
click at [188, 259] on div "} div .u_1270213234 { padding-top : 0 px !important; padding-left : 0 px !impor…" at bounding box center [369, 162] width 427 height 288
type textarea "**"
click at [401, 11] on icon at bounding box center [404, 10] width 6 height 6
click at [481, 8] on span "Close" at bounding box center [479, 9] width 16 height 7
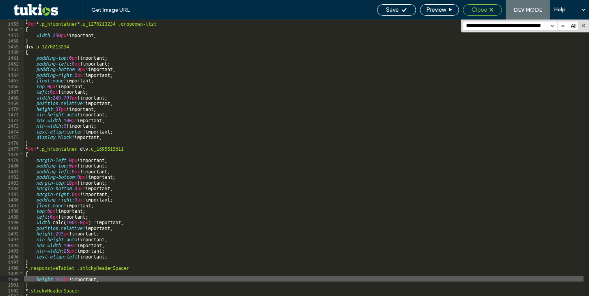
scroll to position [8318, 0]
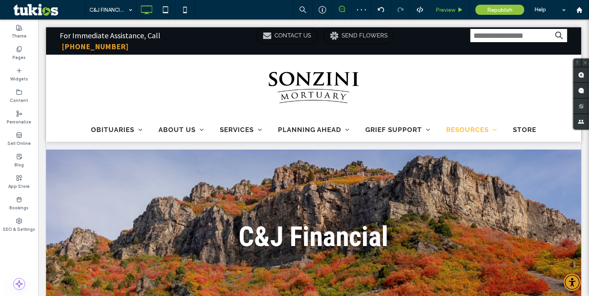
click at [449, 8] on span "Preview" at bounding box center [445, 10] width 20 height 7
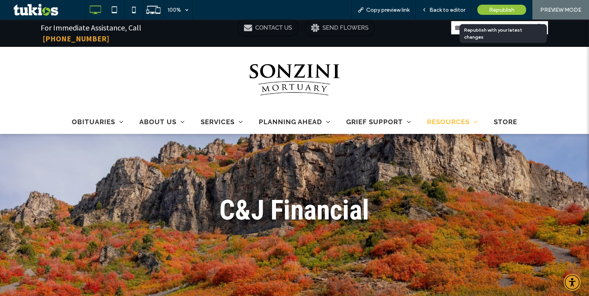
click at [495, 9] on span "Republish" at bounding box center [501, 10] width 25 height 7
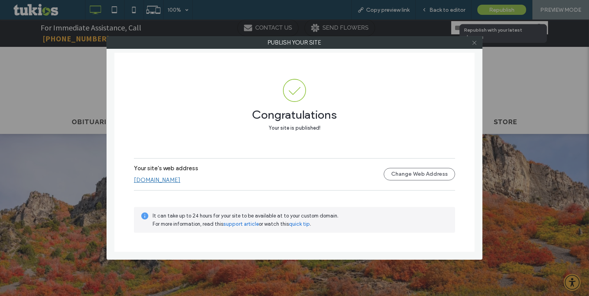
click at [475, 43] on icon at bounding box center [474, 43] width 6 height 6
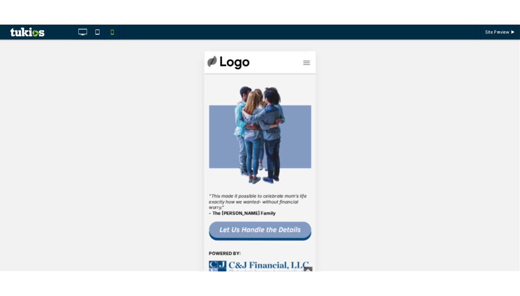
scroll to position [567, 0]
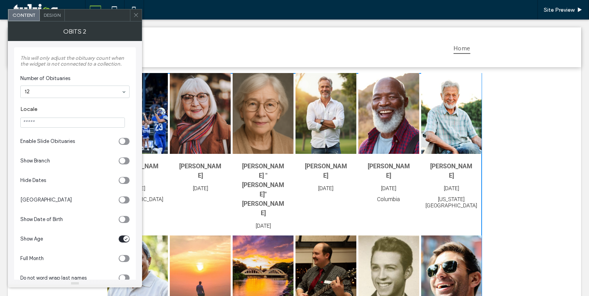
click at [122, 238] on div "toggle" at bounding box center [124, 238] width 11 height 7
click at [133, 15] on icon at bounding box center [136, 15] width 6 height 6
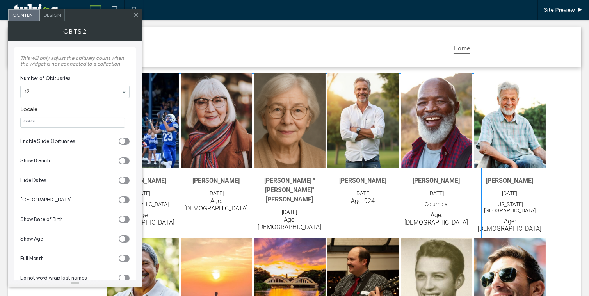
scroll to position [85, 0]
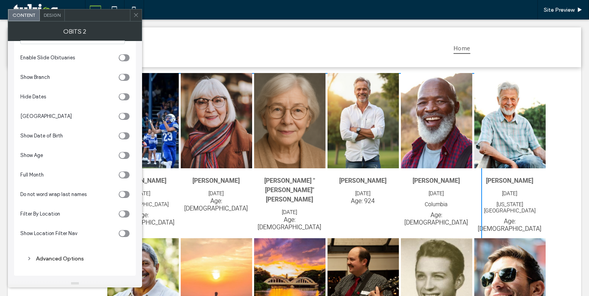
click at [137, 16] on use at bounding box center [136, 15] width 4 height 4
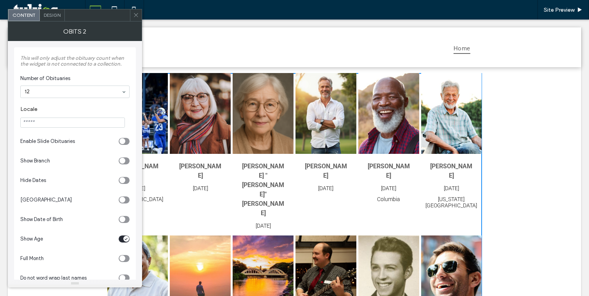
click at [126, 238] on div "toggle" at bounding box center [126, 239] width 6 height 6
click at [132, 14] on div at bounding box center [136, 15] width 12 height 12
click at [123, 238] on div "toggle" at bounding box center [126, 239] width 6 height 6
click at [135, 15] on icon at bounding box center [136, 15] width 6 height 6
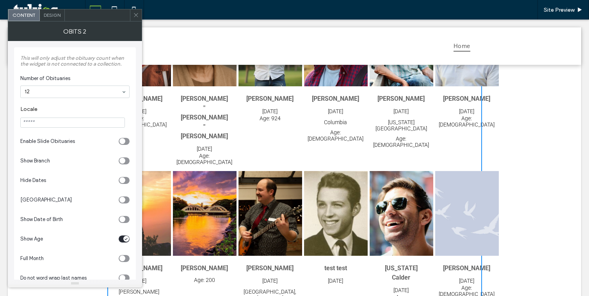
scroll to position [71, 0]
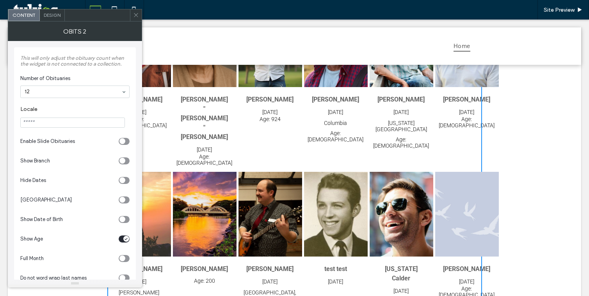
click at [135, 15] on icon at bounding box center [136, 15] width 6 height 6
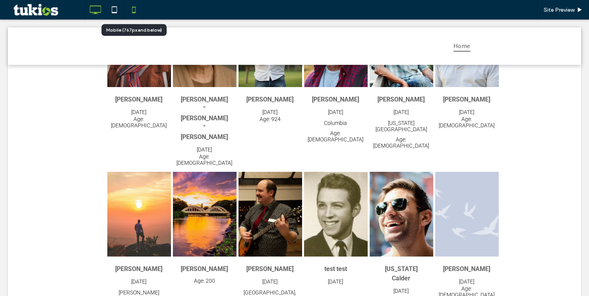
click at [132, 7] on icon at bounding box center [134, 10] width 16 height 16
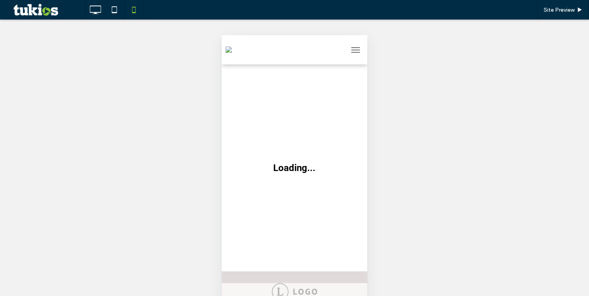
scroll to position [0, 0]
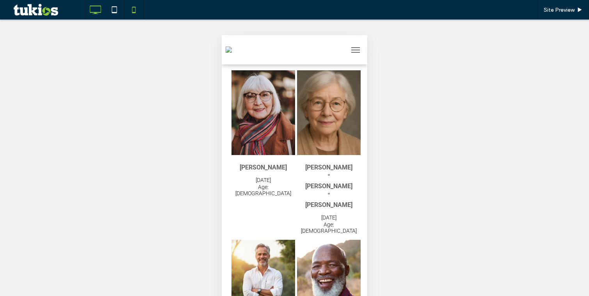
click at [96, 13] on use at bounding box center [95, 9] width 11 height 9
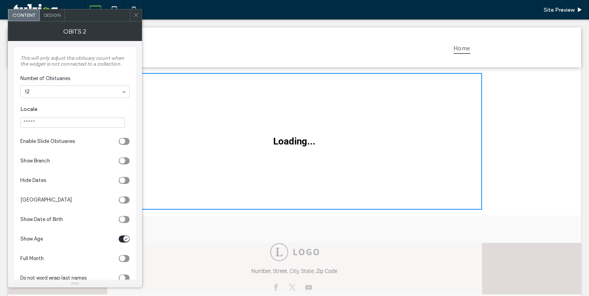
scroll to position [71, 0]
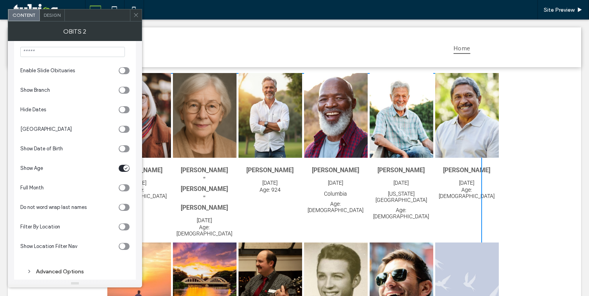
click at [121, 168] on div "toggle" at bounding box center [124, 168] width 11 height 7
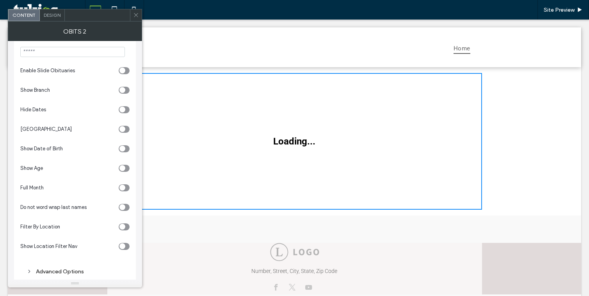
click at [137, 16] on icon at bounding box center [136, 15] width 6 height 6
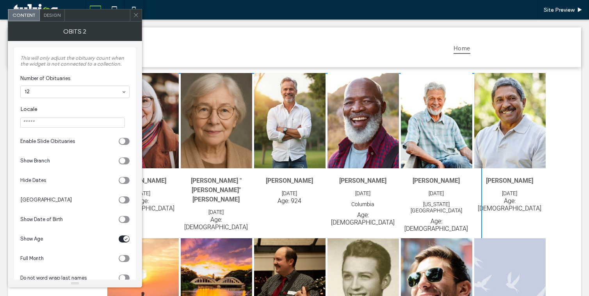
click at [121, 240] on div "toggle" at bounding box center [124, 238] width 11 height 7
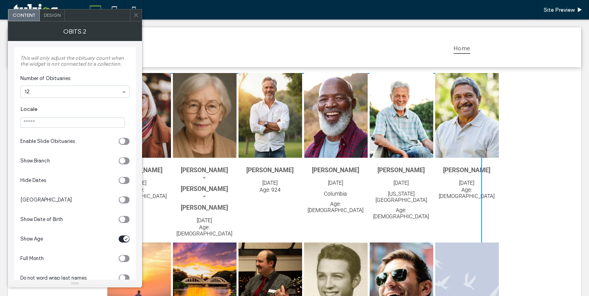
click at [137, 15] on icon at bounding box center [136, 15] width 6 height 6
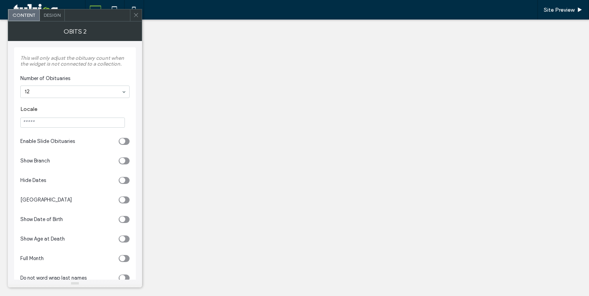
click at [121, 239] on icon "toggle" at bounding box center [122, 239] width 3 height 2
click at [125, 235] on div "toggle" at bounding box center [124, 238] width 11 height 7
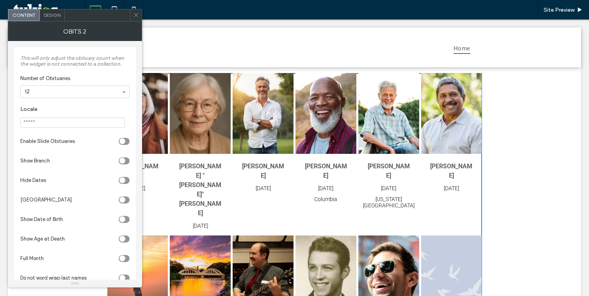
scroll to position [71, 0]
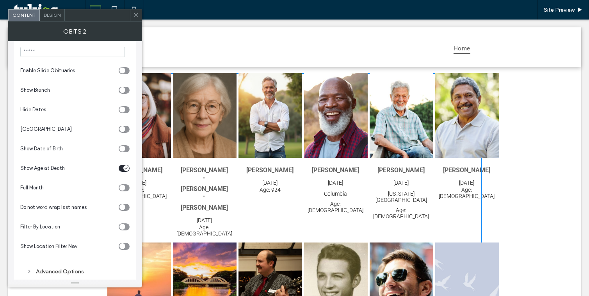
click at [134, 15] on icon at bounding box center [136, 15] width 6 height 6
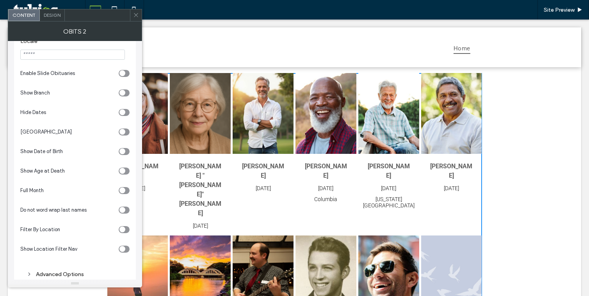
scroll to position [71, 0]
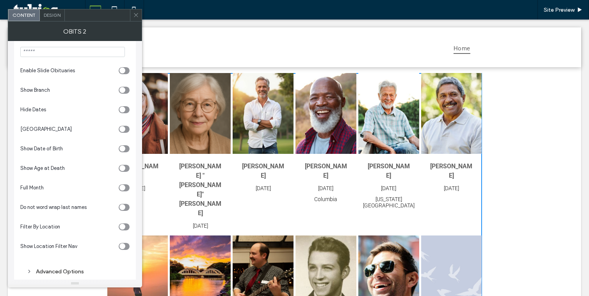
click at [121, 169] on icon "toggle" at bounding box center [122, 168] width 3 height 2
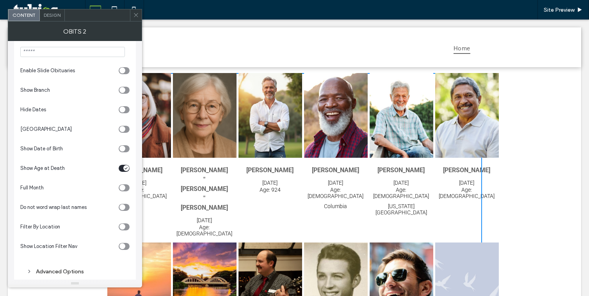
click at [135, 18] on span at bounding box center [136, 15] width 6 height 12
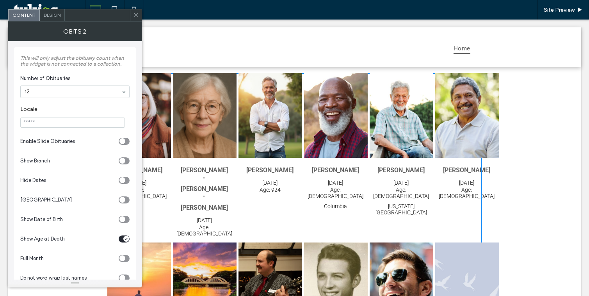
click at [137, 16] on use at bounding box center [136, 15] width 4 height 4
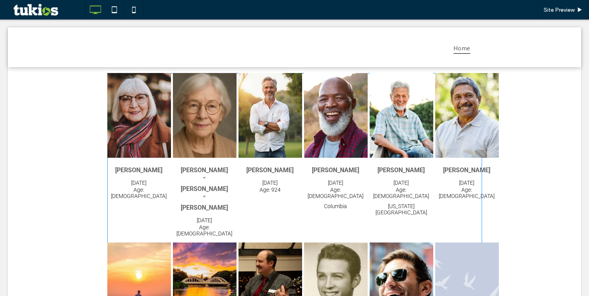
click at [204, 181] on span at bounding box center [294, 233] width 375 height 320
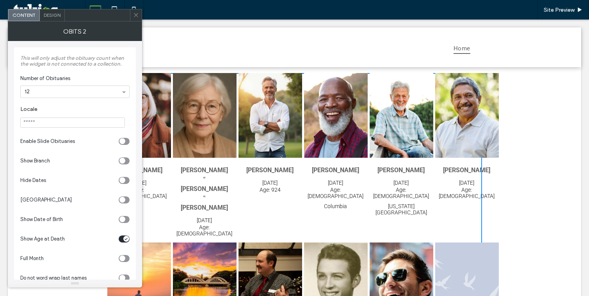
click at [52, 15] on span "Design" at bounding box center [52, 15] width 17 height 6
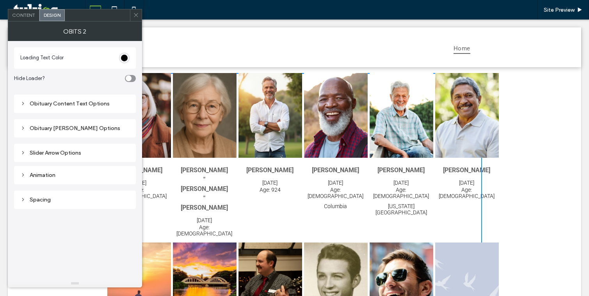
click at [51, 111] on div "Obituary Content Text Options" at bounding box center [75, 103] width 122 height 18
click at [55, 105] on div "Obituary Content Text Options" at bounding box center [74, 103] width 109 height 7
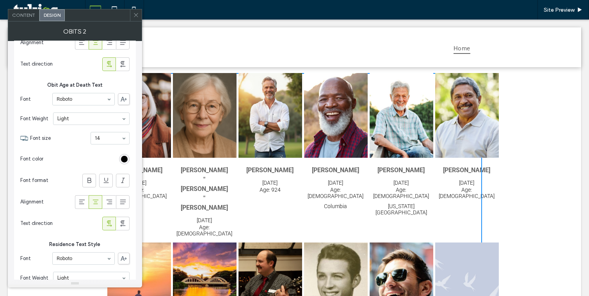
scroll to position [355, 0]
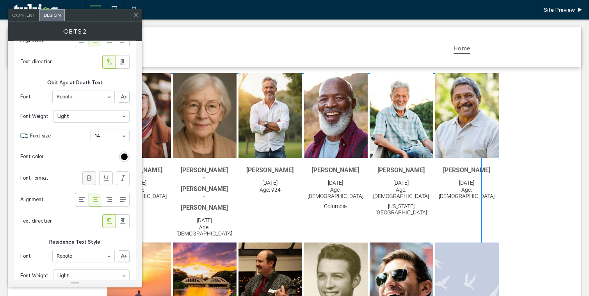
click at [89, 176] on icon at bounding box center [89, 178] width 8 height 8
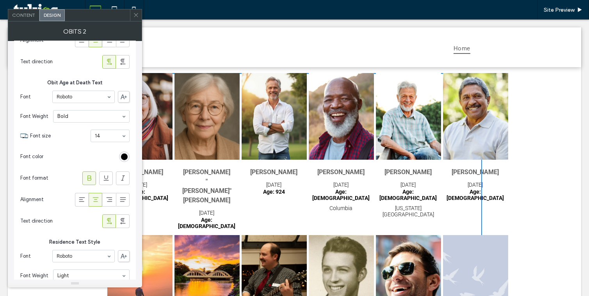
click at [89, 176] on icon at bounding box center [89, 178] width 8 height 8
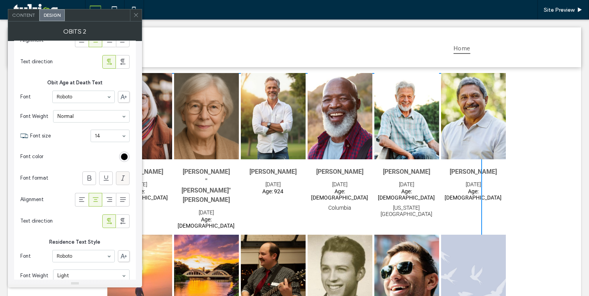
click at [119, 175] on icon at bounding box center [123, 178] width 8 height 8
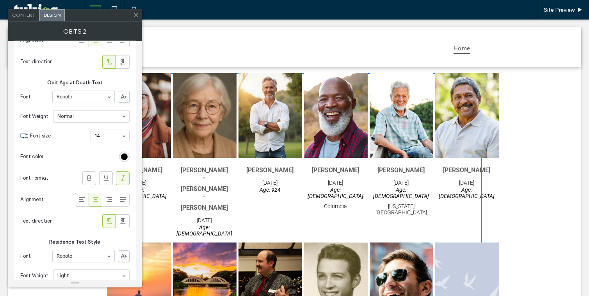
click at [119, 175] on icon at bounding box center [123, 178] width 8 height 8
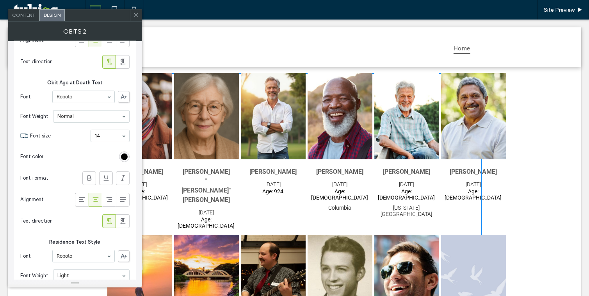
click at [134, 16] on icon at bounding box center [136, 15] width 6 height 6
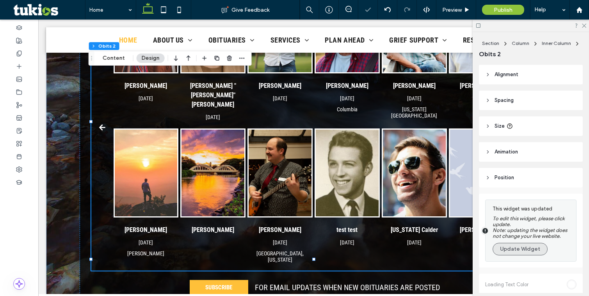
click at [512, 252] on button "Update Widget" at bounding box center [519, 249] width 55 height 12
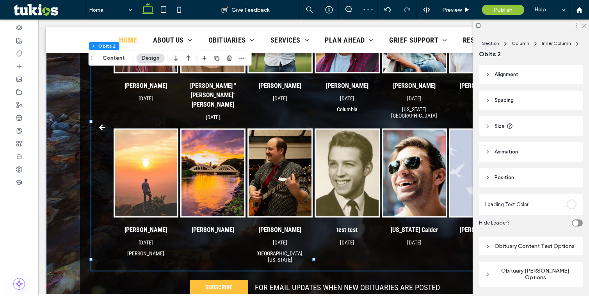
click at [265, 187] on img "JC Hoye's obituary link" at bounding box center [280, 173] width 63 height 87
click at [104, 58] on button "Content" at bounding box center [114, 57] width 32 height 9
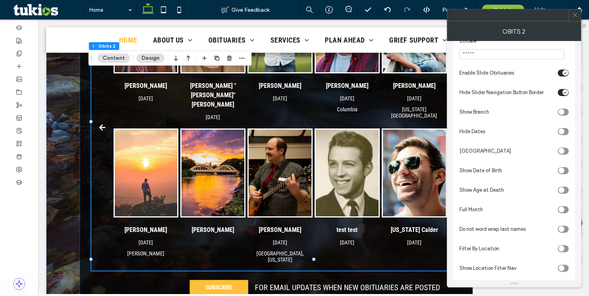
scroll to position [71, 0]
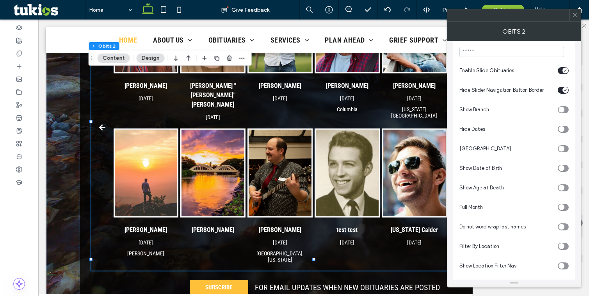
click at [564, 194] on section "Show Age at Death" at bounding box center [513, 188] width 109 height 20
click at [564, 190] on div "toggle" at bounding box center [561, 188] width 6 height 6
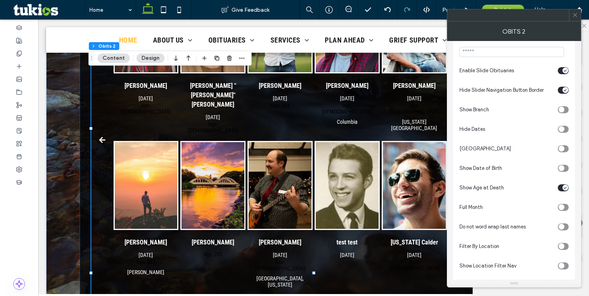
click at [574, 15] on icon at bounding box center [575, 15] width 6 height 6
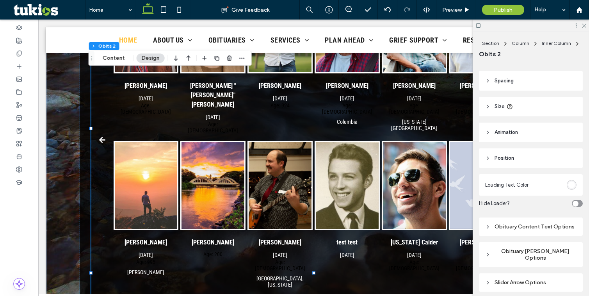
scroll to position [53, 0]
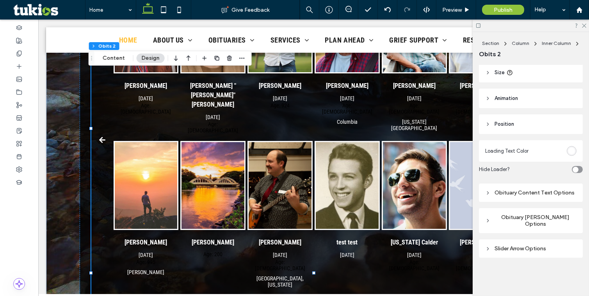
click at [517, 196] on div "Obituary Content Text Options" at bounding box center [530, 192] width 91 height 7
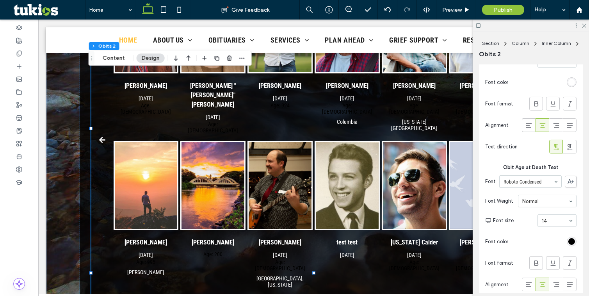
scroll to position [479, 0]
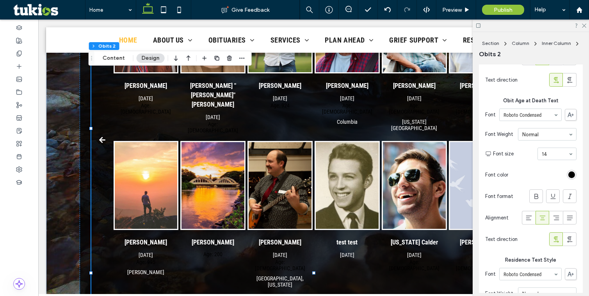
click at [568, 178] on div "rgb(0, 0, 0)" at bounding box center [571, 174] width 7 height 7
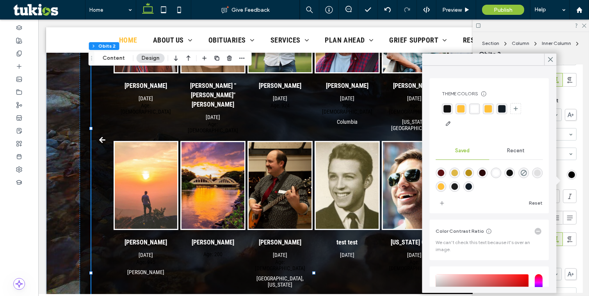
click at [499, 170] on div "rgba(255,255,255,1)" at bounding box center [495, 172] width 7 height 7
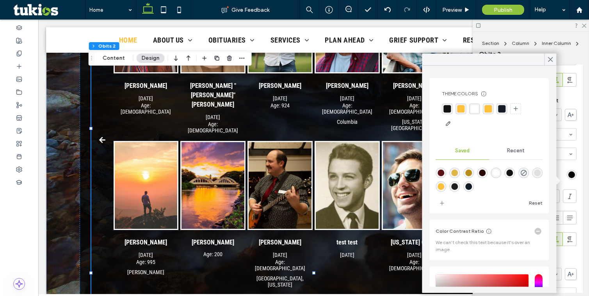
type input "*******"
click at [548, 60] on icon at bounding box center [550, 59] width 7 height 7
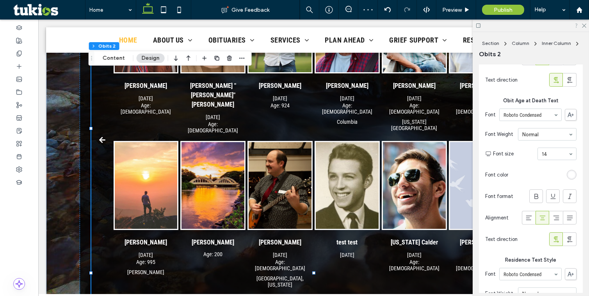
click at [582, 25] on icon at bounding box center [583, 25] width 5 height 5
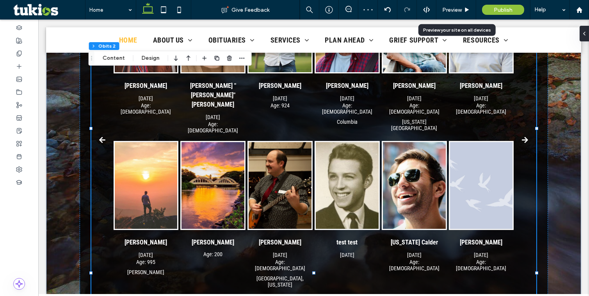
click at [371, 151] on img "test test's obituary link" at bounding box center [347, 185] width 63 height 87
click at [119, 58] on button "Content" at bounding box center [114, 57] width 32 height 9
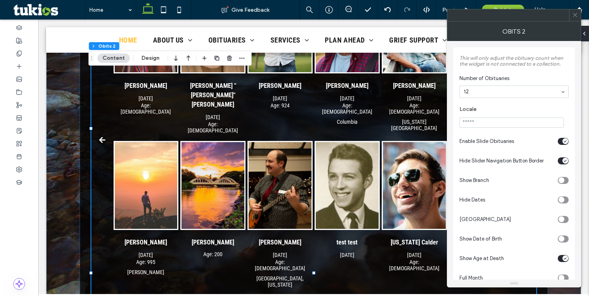
click at [561, 258] on div "toggle" at bounding box center [563, 258] width 11 height 7
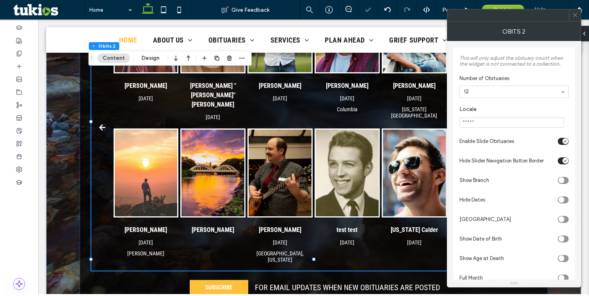
click at [574, 15] on icon at bounding box center [575, 15] width 6 height 6
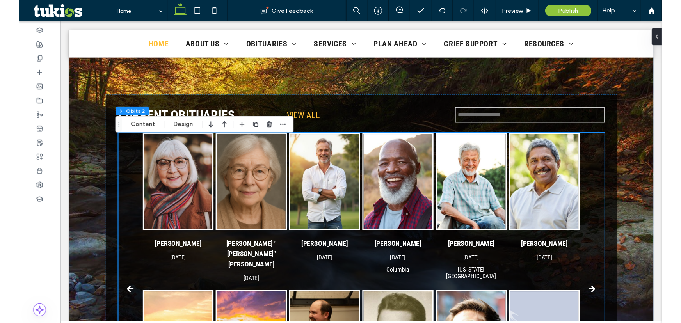
scroll to position [133, 0]
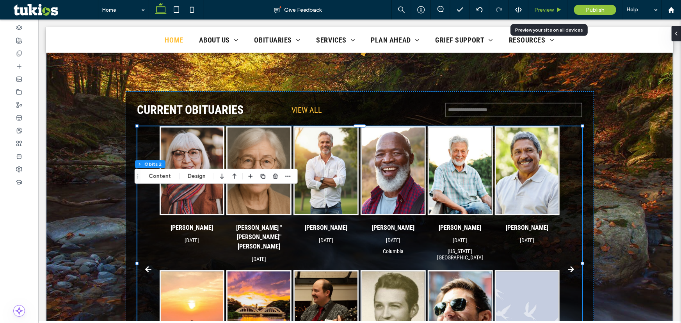
click at [551, 9] on span "Preview" at bounding box center [544, 10] width 20 height 7
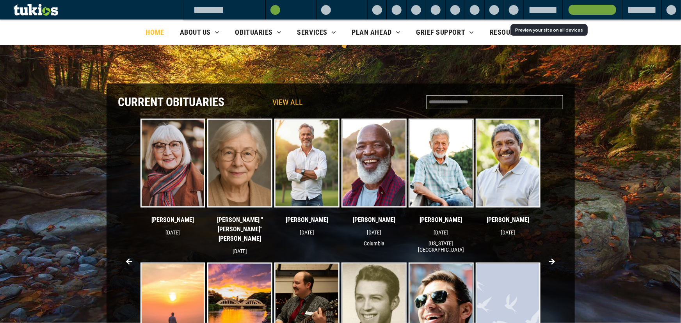
scroll to position [125, 0]
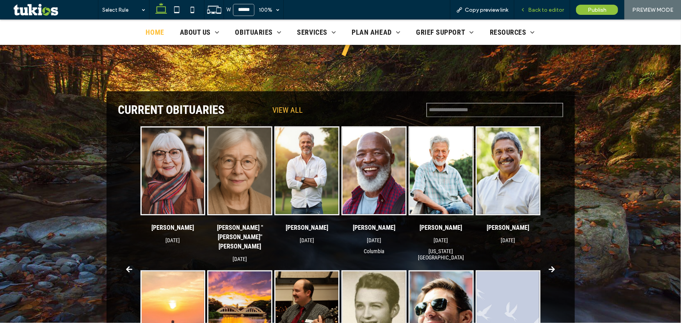
click at [546, 11] on span "Back to editor" at bounding box center [546, 10] width 36 height 7
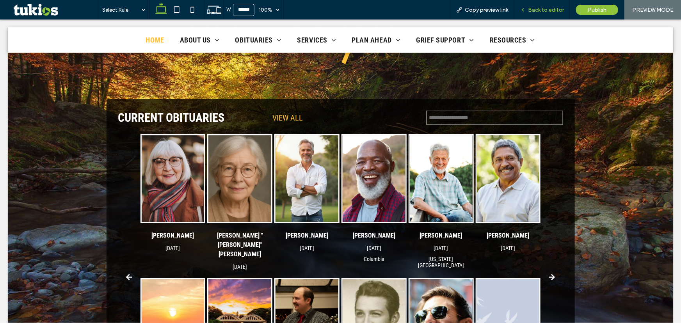
scroll to position [133, 0]
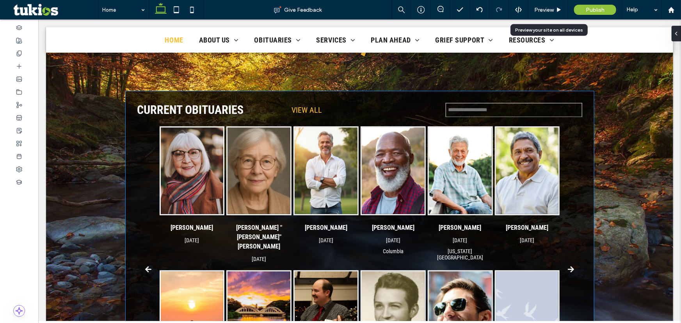
click at [348, 201] on img "Charles Caldwell's obituary link" at bounding box center [325, 170] width 63 height 87
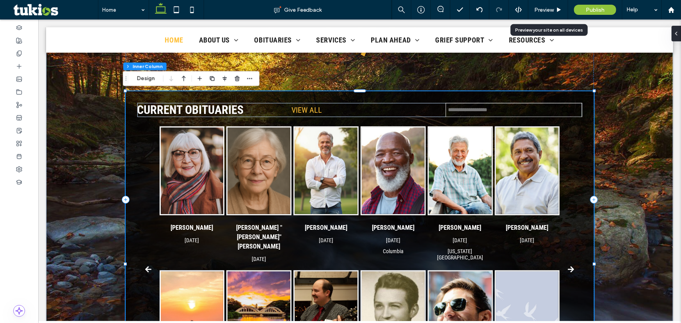
click at [318, 186] on img "Charles Caldwell's obituary link" at bounding box center [325, 170] width 63 height 87
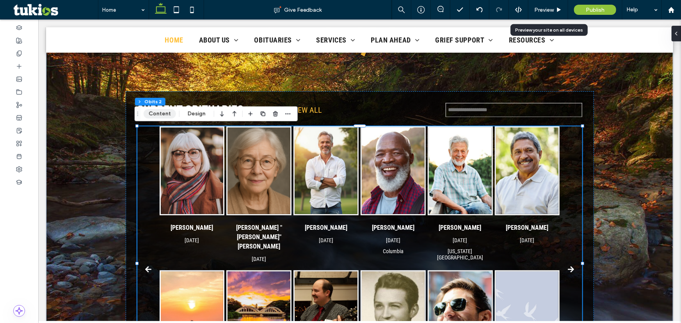
click at [163, 115] on button "Content" at bounding box center [160, 113] width 32 height 9
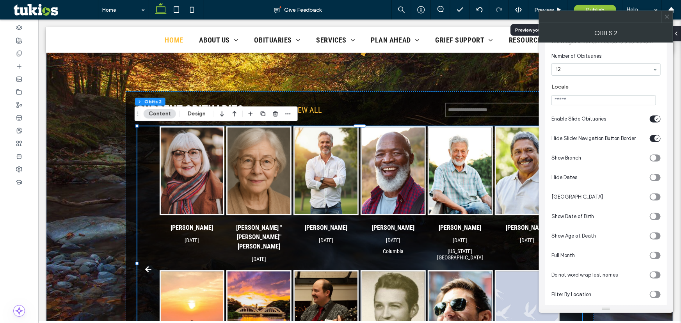
scroll to position [0, 0]
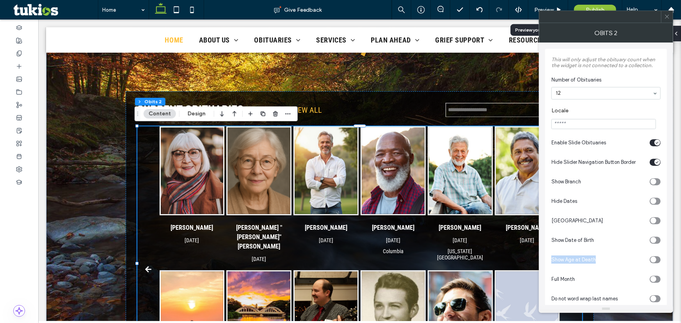
drag, startPoint x: 551, startPoint y: 259, endPoint x: 593, endPoint y: 261, distance: 42.6
click at [588, 261] on span "Show Age at Death" at bounding box center [573, 260] width 44 height 6
click at [588, 258] on div "toggle" at bounding box center [653, 260] width 6 height 6
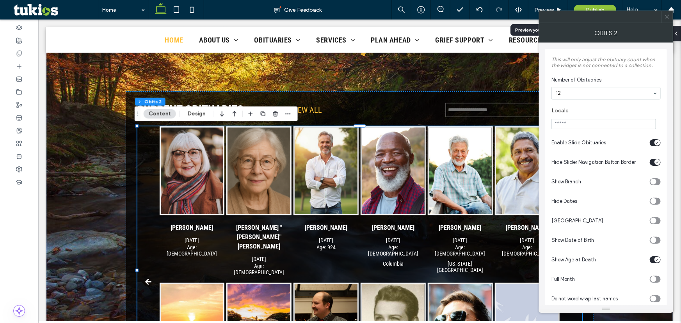
click at [588, 19] on icon at bounding box center [667, 17] width 6 height 6
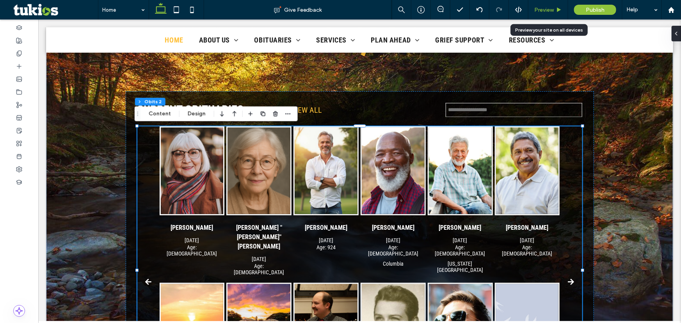
click at [550, 9] on span "Preview" at bounding box center [544, 10] width 20 height 7
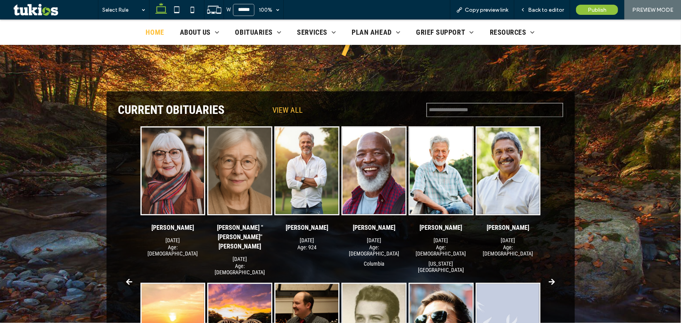
click at [550, 9] on span "Back to editor" at bounding box center [546, 10] width 36 height 7
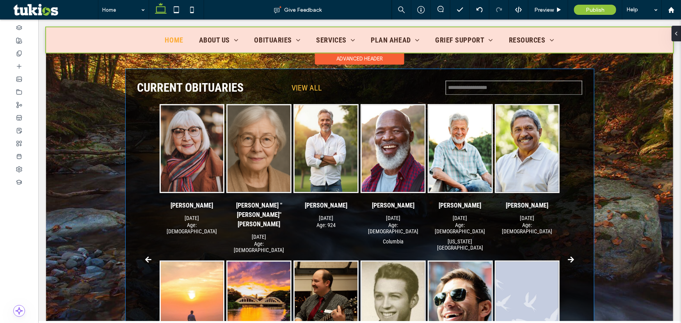
scroll to position [133, 0]
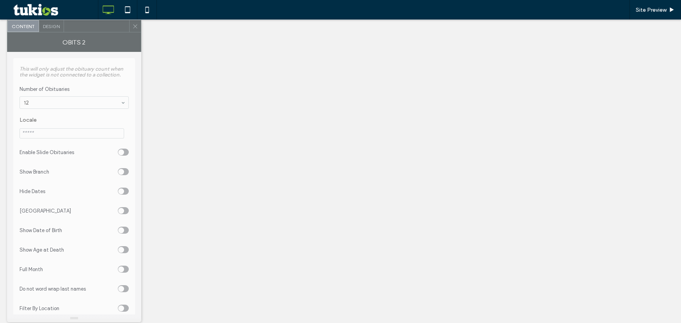
click at [97, 30] on div at bounding box center [96, 26] width 65 height 12
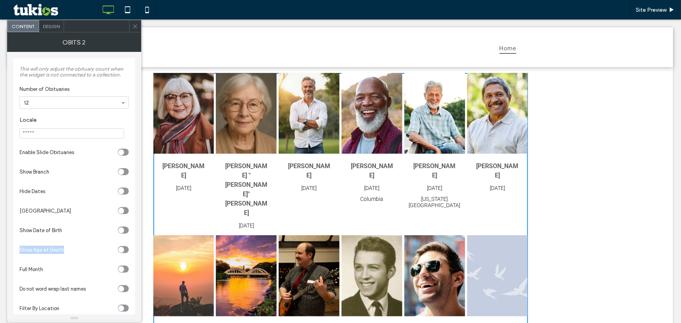
drag, startPoint x: 18, startPoint y: 249, endPoint x: 66, endPoint y: 250, distance: 47.2
click at [66, 250] on div "This will only adjust the obituary count when the widget is not connected to a …" at bounding box center [74, 214] width 122 height 312
click at [66, 246] on section "Show Age at Death" at bounding box center [74, 250] width 109 height 20
drag, startPoint x: 18, startPoint y: 250, endPoint x: 60, endPoint y: 252, distance: 42.6
click at [60, 252] on div "This will only adjust the obituary count when the widget is not connected to a …" at bounding box center [74, 214] width 122 height 312
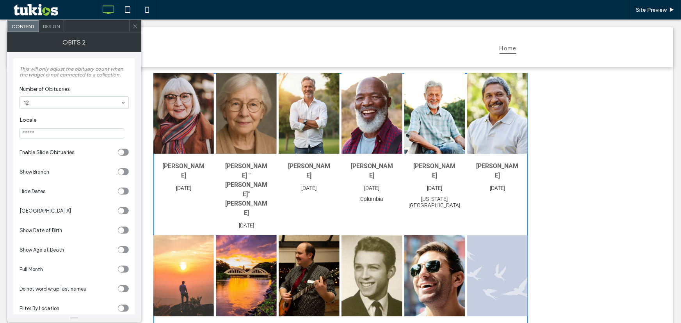
click at [67, 252] on div "Show Age at Death" at bounding box center [67, 250] width 95 height 8
click at [122, 250] on icon "toggle" at bounding box center [121, 250] width 2 height 2
